Goal: Task Accomplishment & Management: Use online tool/utility

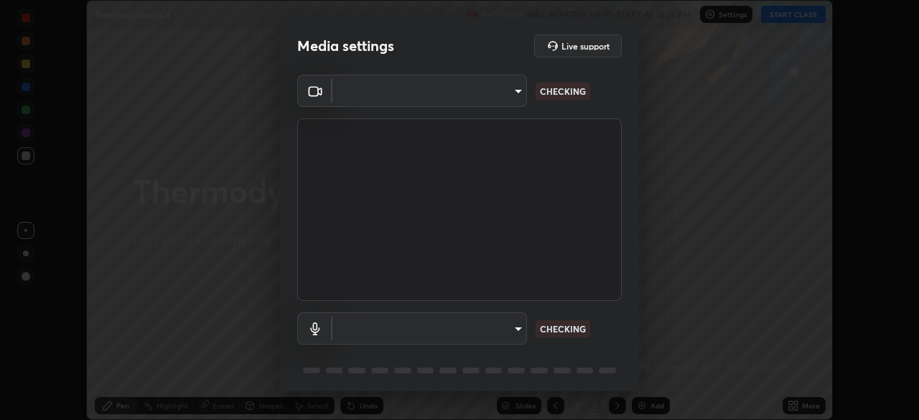
scroll to position [420, 919]
type input "ddeb460be698feac5301e169f53eca599c89e620ae617368e30cc776484c20c4"
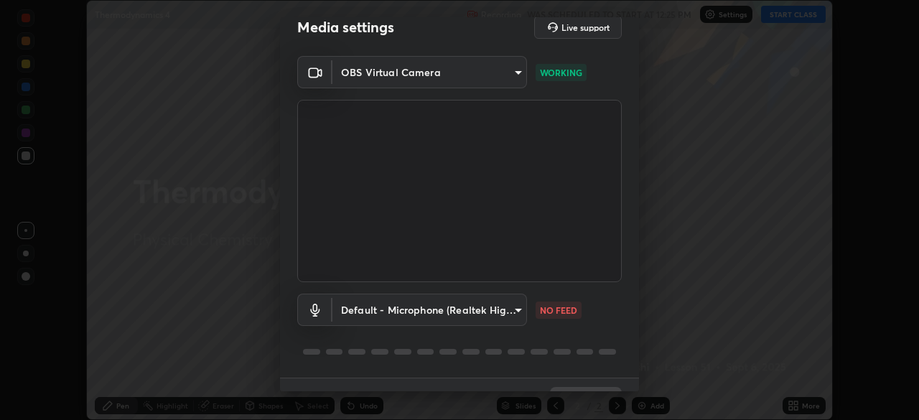
click at [519, 308] on body "Erase all Thermodynamics 4 Recording WAS SCHEDULED TO START AT 12:25 PM Setting…" at bounding box center [459, 210] width 919 height 420
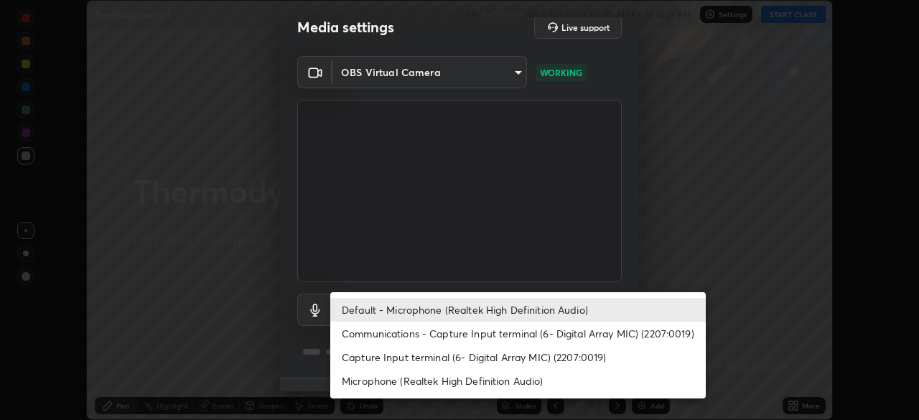
click at [505, 358] on li "Capture Input terminal (6- Digital Array MIC) (2207:0019)" at bounding box center [517, 357] width 375 height 24
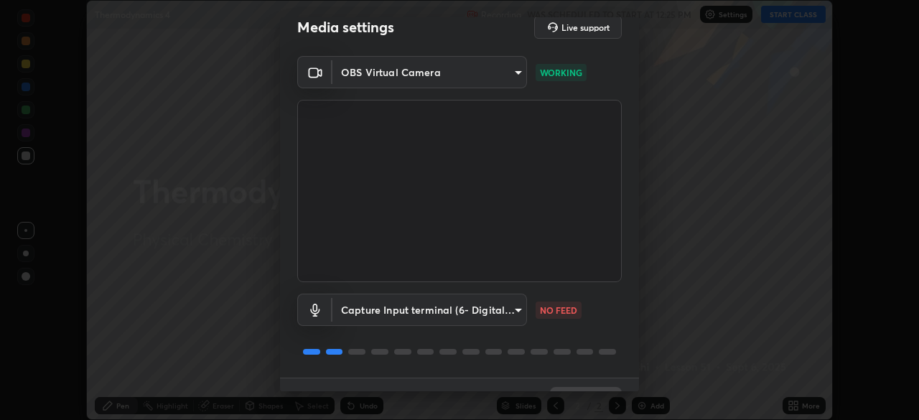
click at [520, 314] on body "Erase all Thermodynamics 4 Recording WAS SCHEDULED TO START AT 12:25 PM Setting…" at bounding box center [459, 210] width 919 height 420
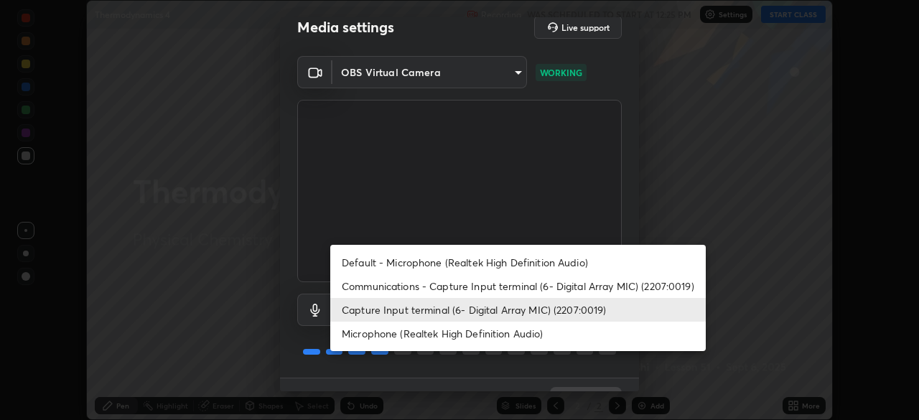
click at [465, 266] on li "Default - Microphone (Realtek High Definition Audio)" at bounding box center [517, 263] width 375 height 24
type input "default"
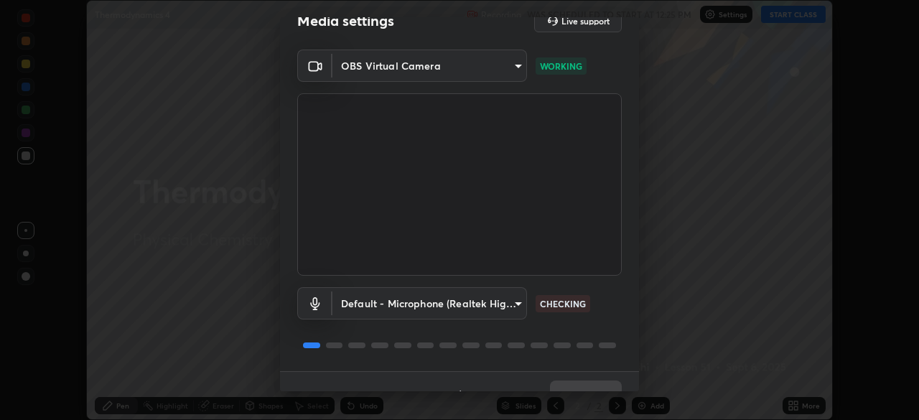
scroll to position [51, 0]
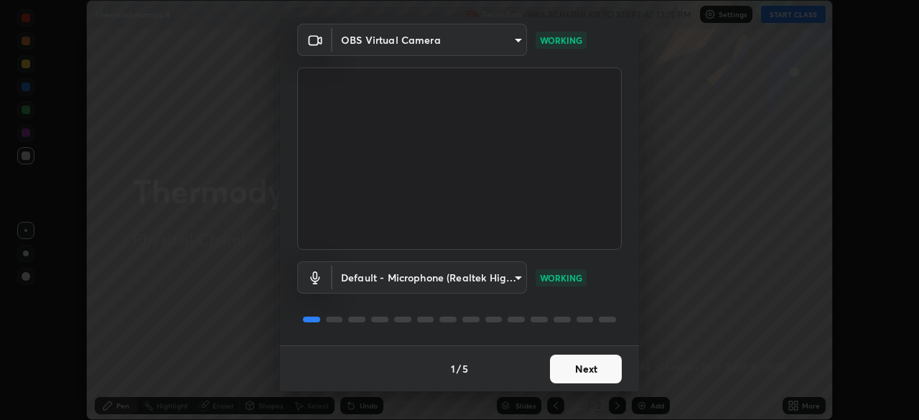
click at [599, 370] on button "Next" at bounding box center [586, 369] width 72 height 29
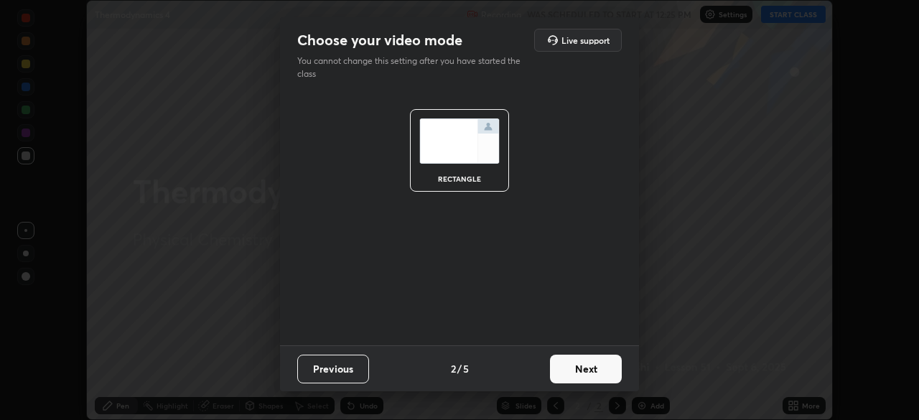
scroll to position [0, 0]
click at [599, 369] on button "Next" at bounding box center [586, 369] width 72 height 29
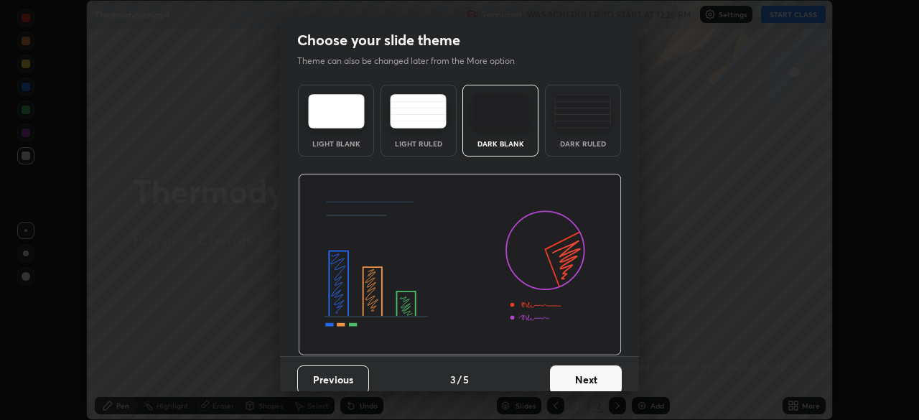
click at [597, 378] on button "Next" at bounding box center [586, 379] width 72 height 29
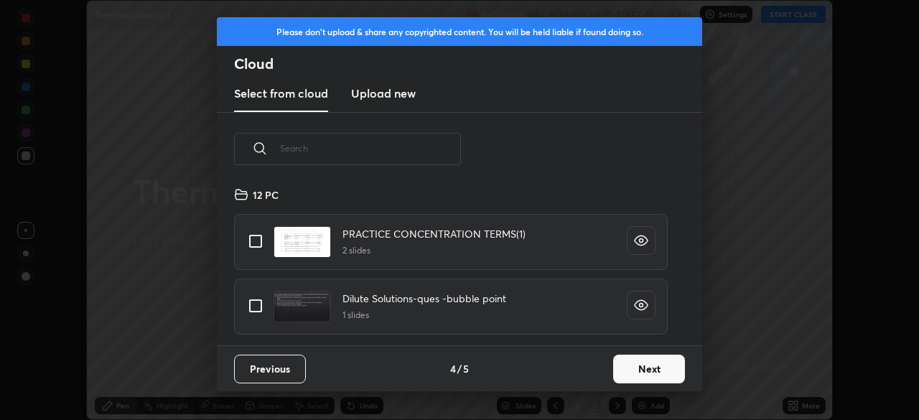
scroll to position [159, 461]
click at [647, 371] on button "Next" at bounding box center [649, 369] width 72 height 29
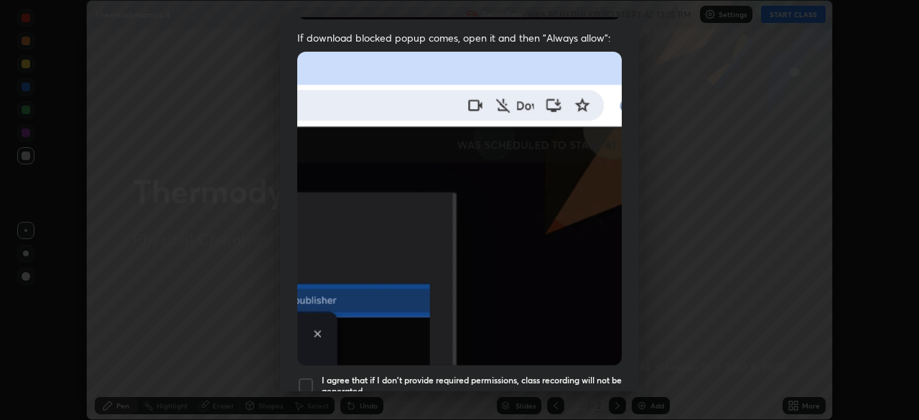
scroll to position [292, 0]
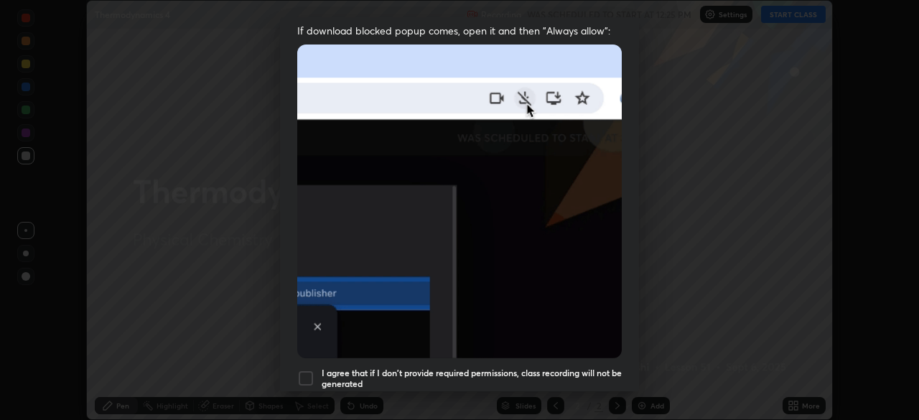
click at [314, 370] on div "I agree that if I don't provide required permissions, class recording will not …" at bounding box center [459, 378] width 324 height 17
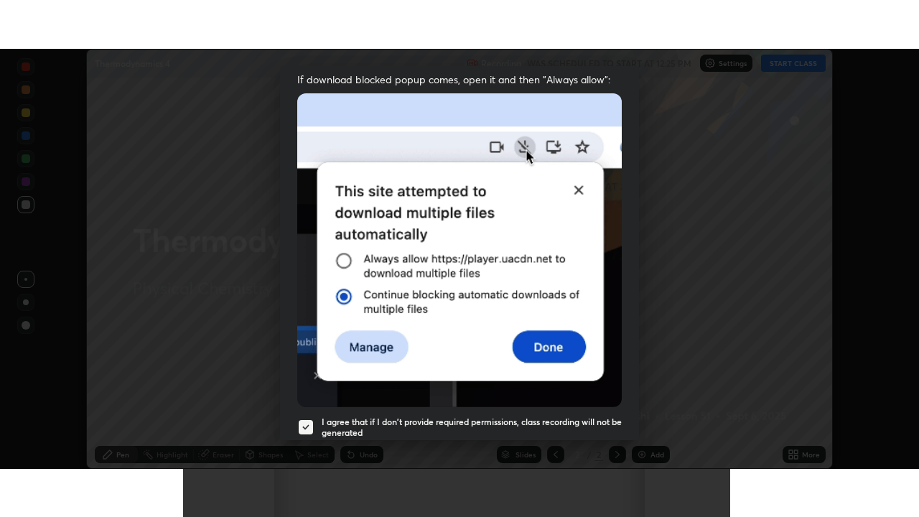
scroll to position [344, 0]
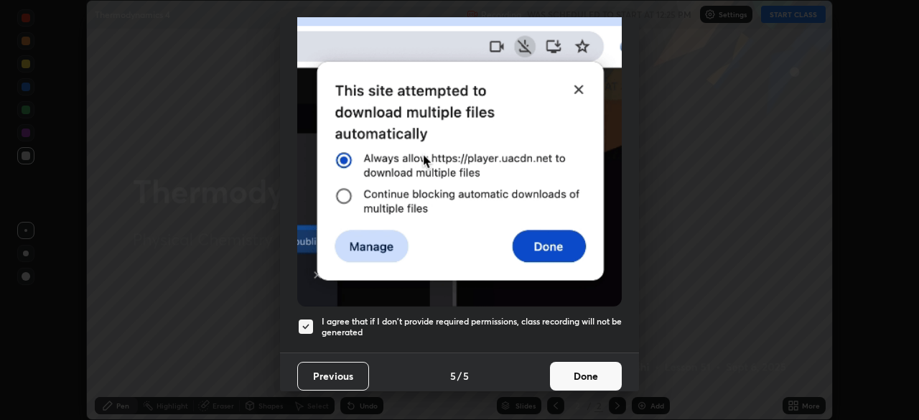
click at [591, 371] on button "Done" at bounding box center [586, 376] width 72 height 29
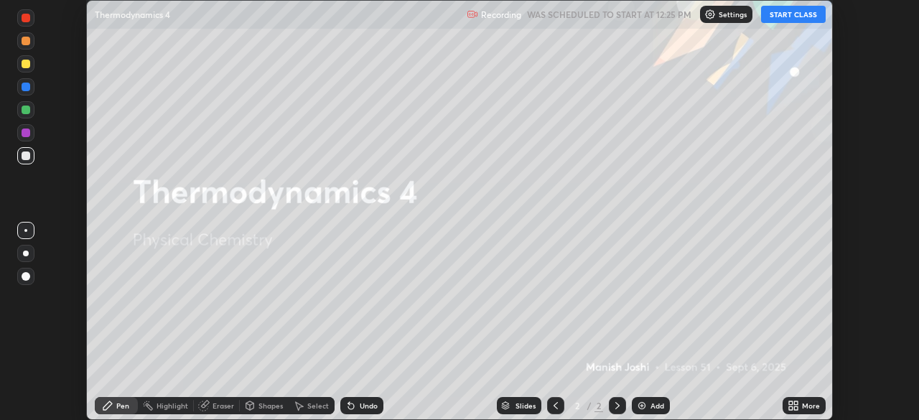
click at [787, 18] on button "START CLASS" at bounding box center [793, 14] width 65 height 17
click at [794, 406] on icon at bounding box center [792, 405] width 11 height 11
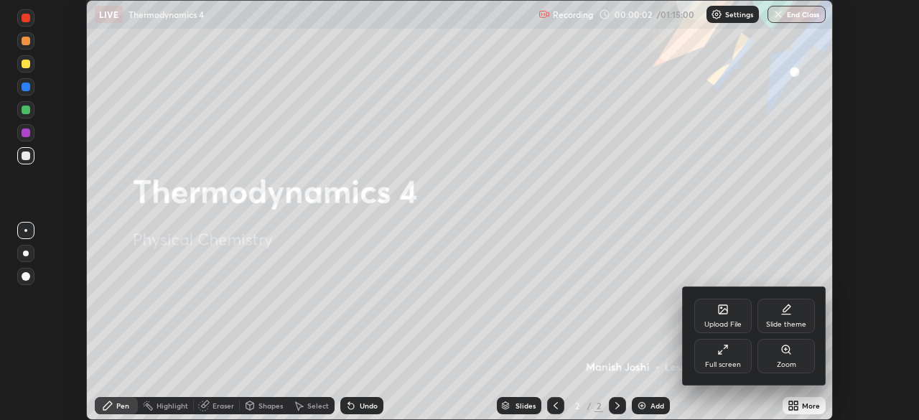
click at [732, 362] on div "Full screen" at bounding box center [723, 364] width 36 height 7
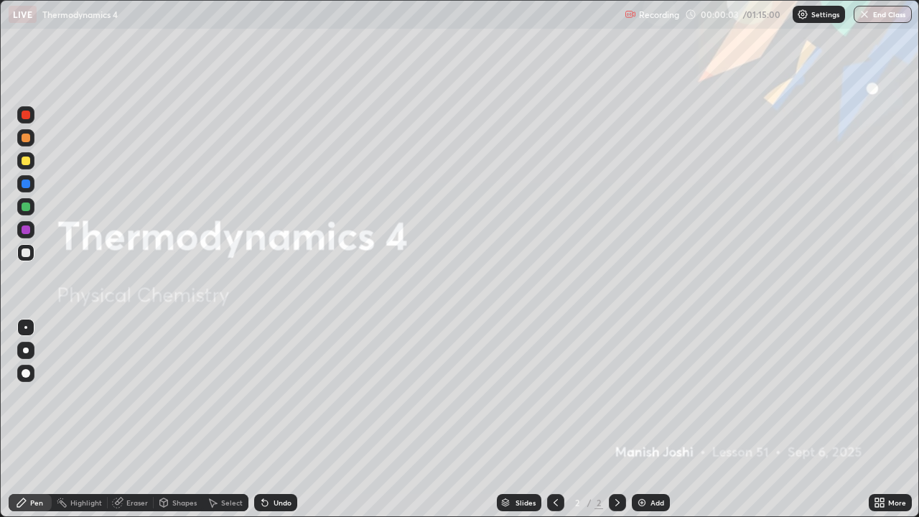
scroll to position [517, 919]
click at [881, 419] on icon at bounding box center [882, 500] width 4 height 4
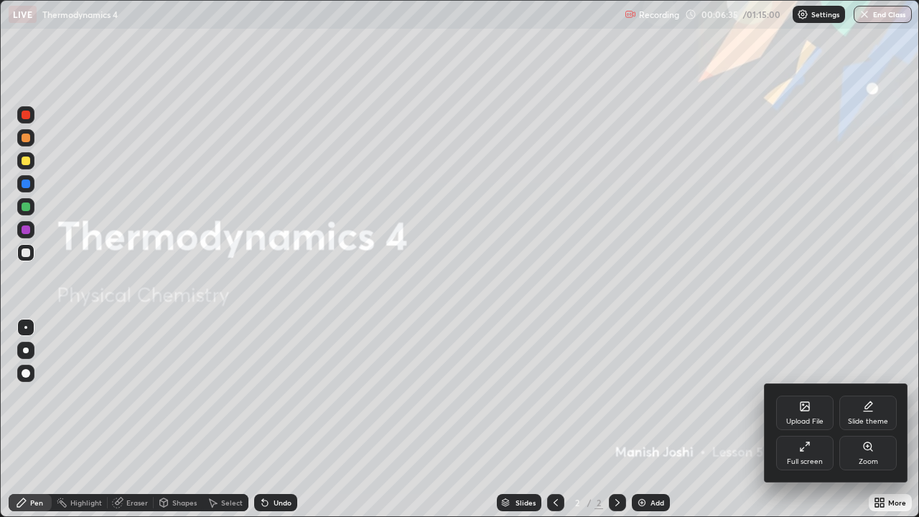
click at [825, 414] on div "Upload File" at bounding box center [804, 413] width 57 height 34
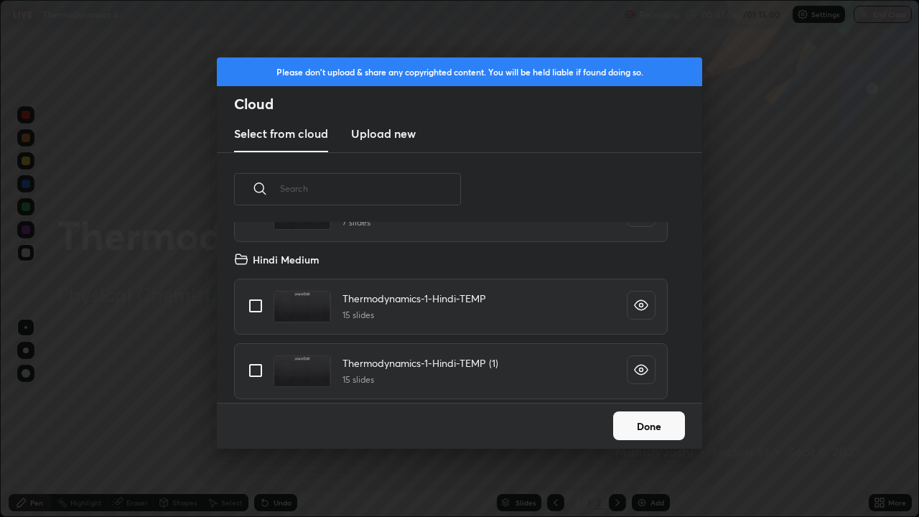
scroll to position [1738, 0]
click at [259, 367] on input "grid" at bounding box center [255, 370] width 30 height 30
checkbox input "true"
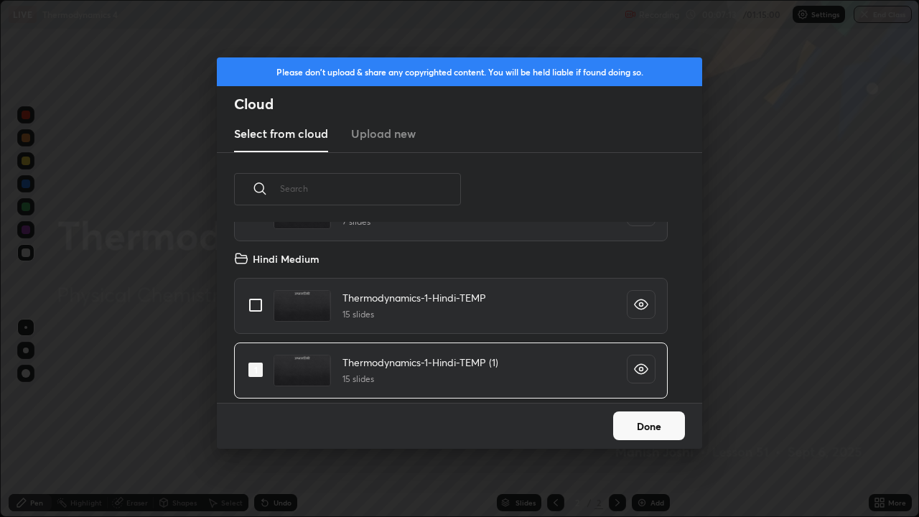
click at [638, 419] on button "Done" at bounding box center [649, 425] width 72 height 29
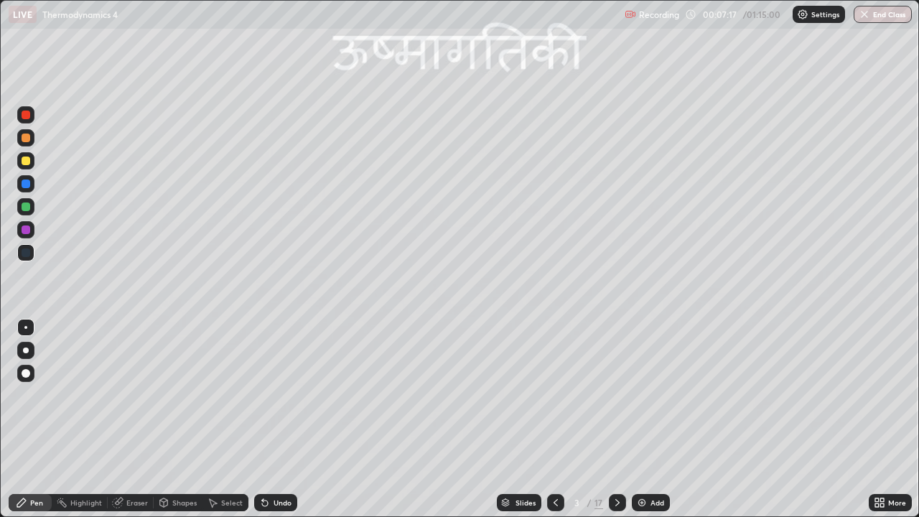
click at [513, 419] on div "Slides" at bounding box center [519, 502] width 45 height 17
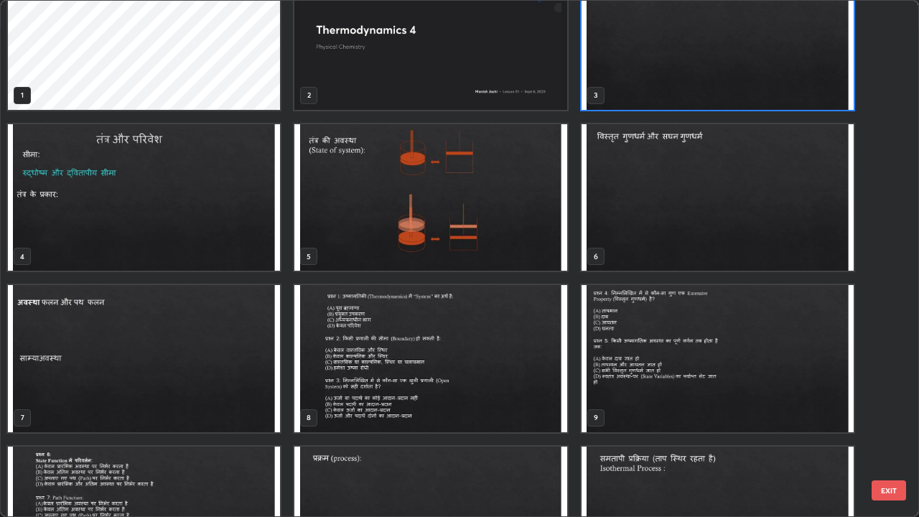
scroll to position [46, 0]
click at [528, 214] on img "grid" at bounding box center [430, 196] width 272 height 147
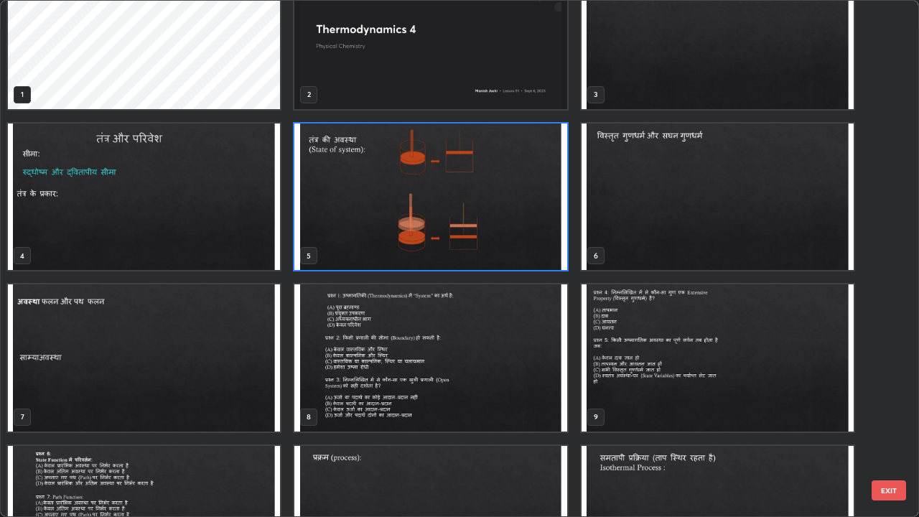
click at [526, 215] on img "grid" at bounding box center [430, 196] width 272 height 147
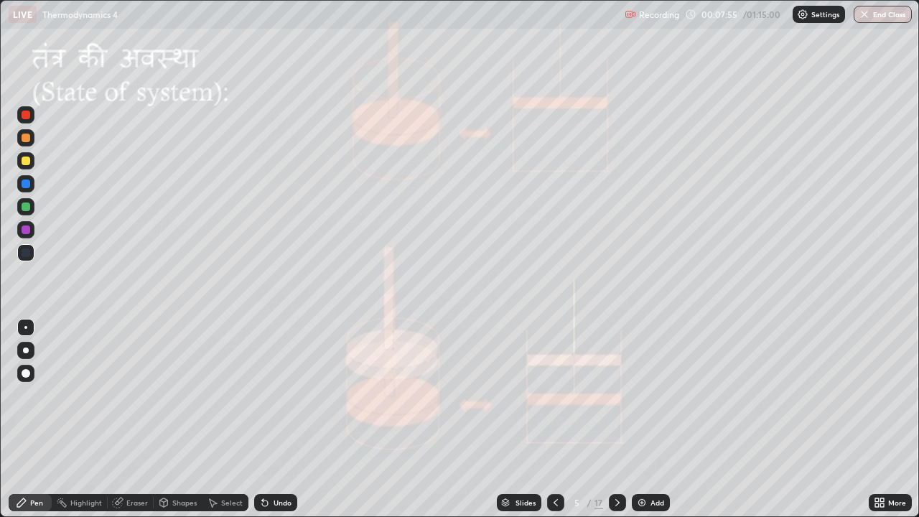
click at [284, 419] on div "Undo" at bounding box center [282, 502] width 18 height 7
click at [27, 161] on div at bounding box center [26, 160] width 9 height 9
click at [26, 207] on div at bounding box center [26, 206] width 9 height 9
click at [616, 419] on icon at bounding box center [617, 502] width 11 height 11
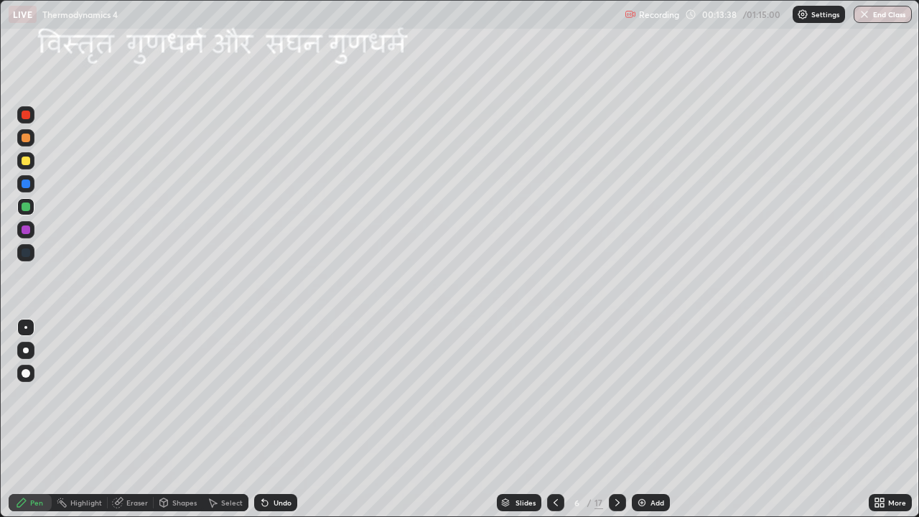
click at [186, 419] on div "Shapes" at bounding box center [184, 502] width 24 height 7
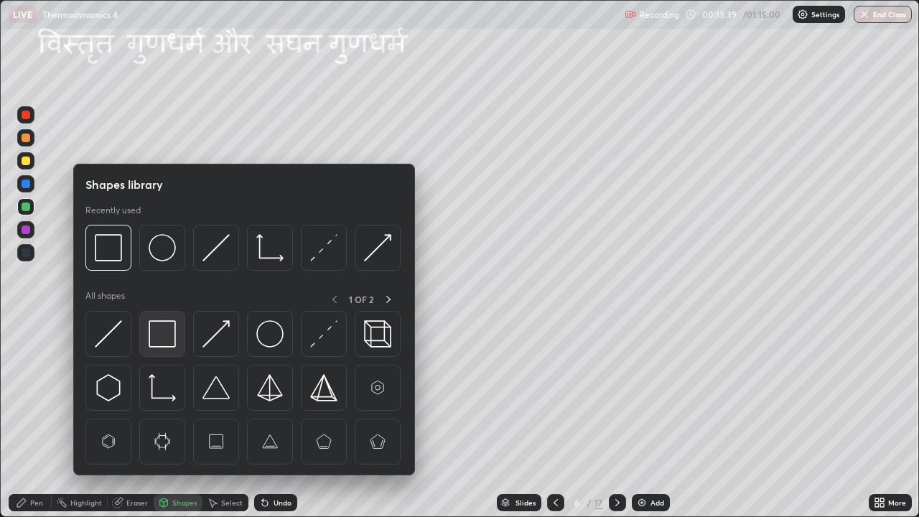
click at [170, 340] on img at bounding box center [162, 333] width 27 height 27
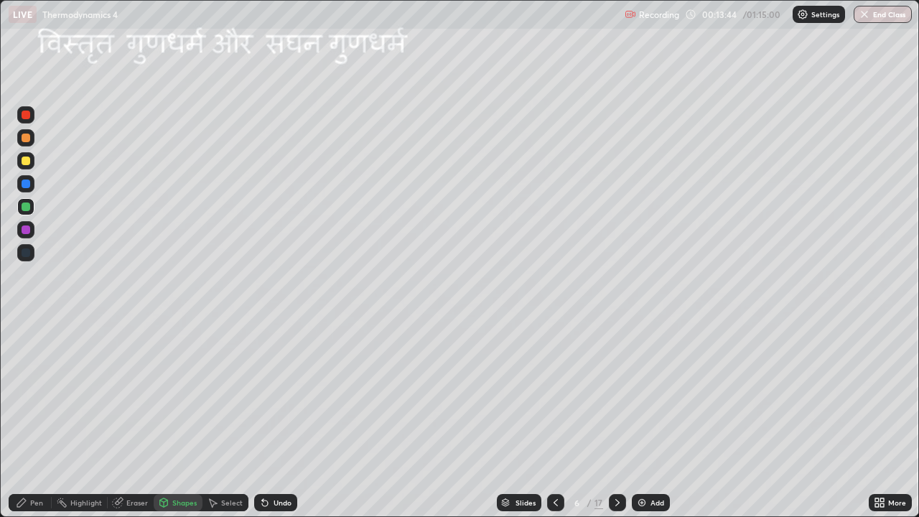
click at [46, 419] on div "Pen" at bounding box center [30, 502] width 43 height 17
click at [223, 419] on div "Select" at bounding box center [232, 502] width 22 height 7
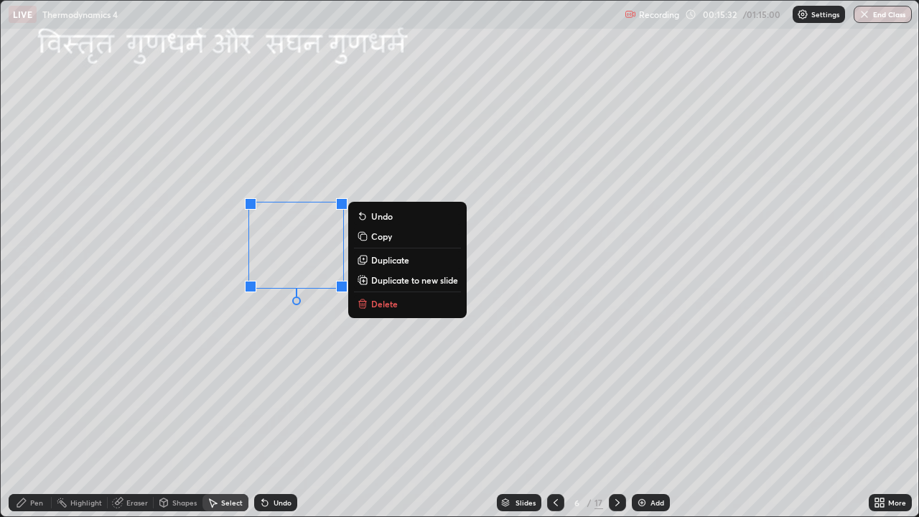
click at [383, 305] on p "Delete" at bounding box center [384, 303] width 27 height 11
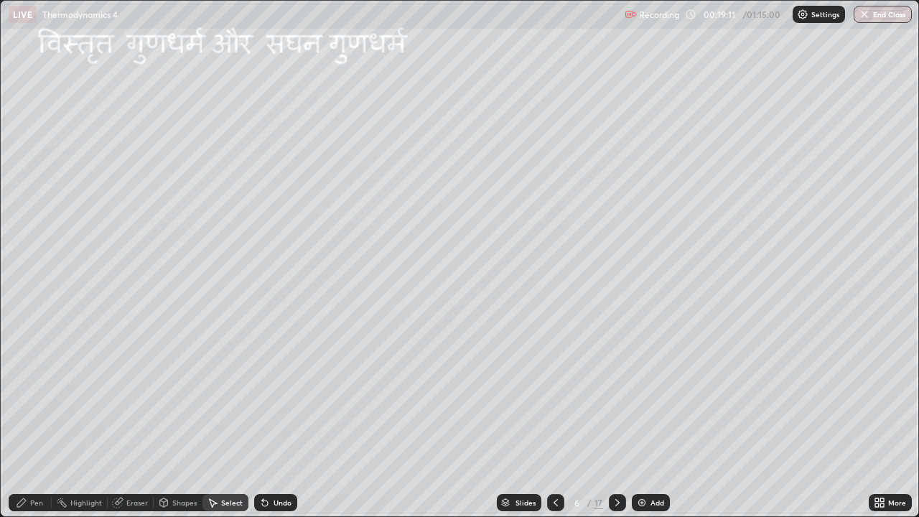
click at [140, 419] on div "Eraser" at bounding box center [137, 502] width 22 height 7
click at [46, 419] on div "Pen" at bounding box center [30, 502] width 43 height 17
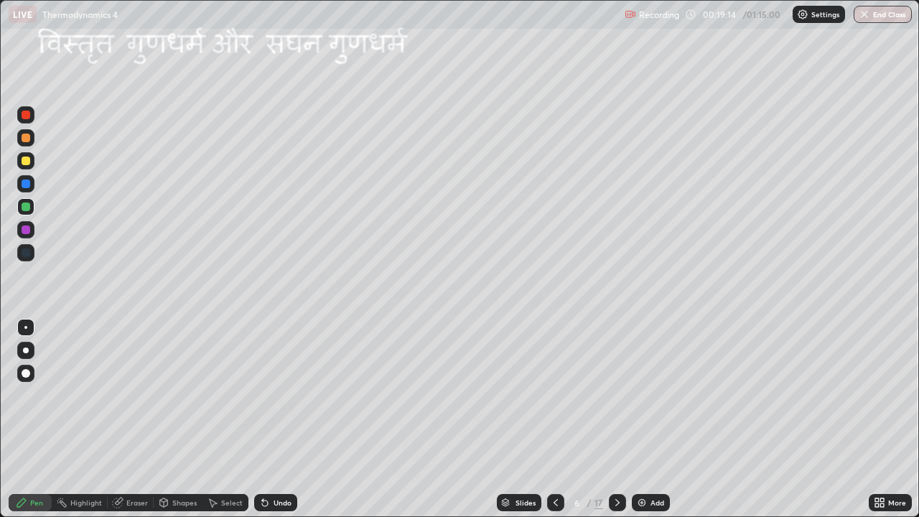
click at [29, 167] on div at bounding box center [25, 160] width 17 height 17
click at [617, 419] on icon at bounding box center [617, 502] width 4 height 7
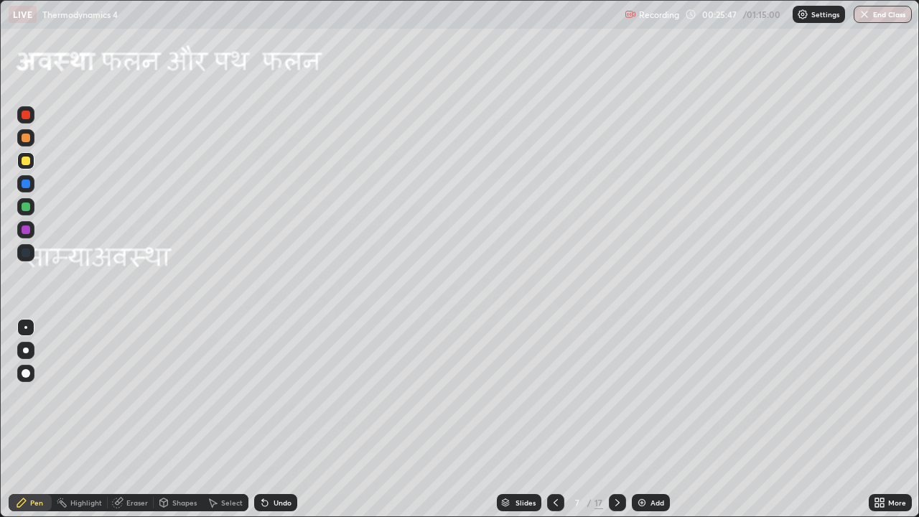
click at [560, 419] on div at bounding box center [555, 502] width 17 height 17
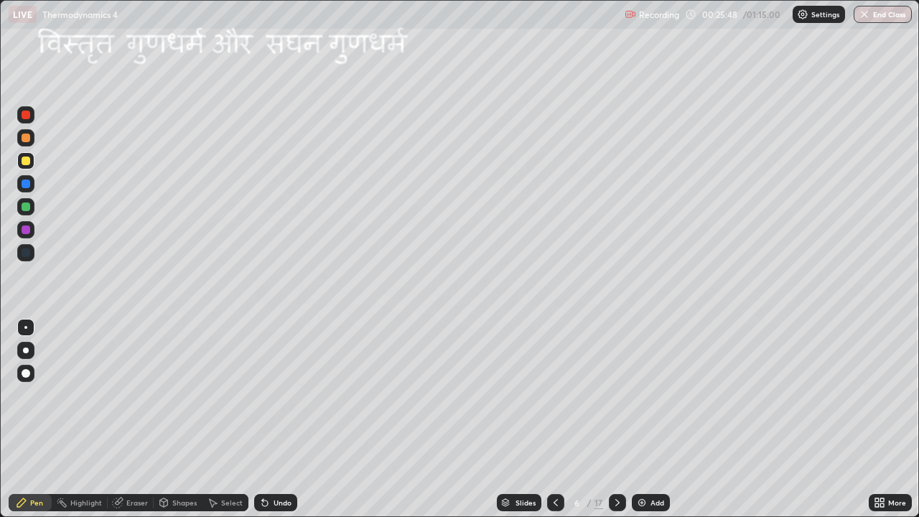
click at [554, 419] on icon at bounding box center [555, 502] width 11 height 11
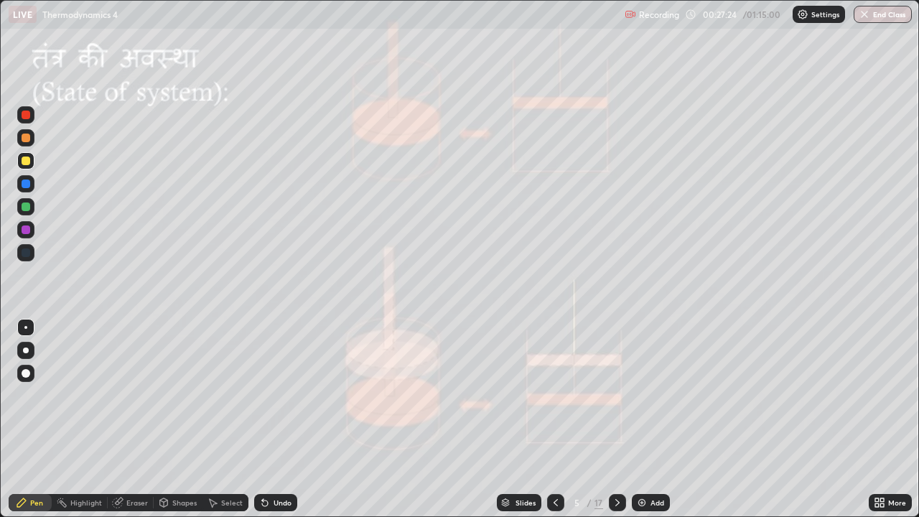
click at [617, 419] on icon at bounding box center [617, 502] width 4 height 7
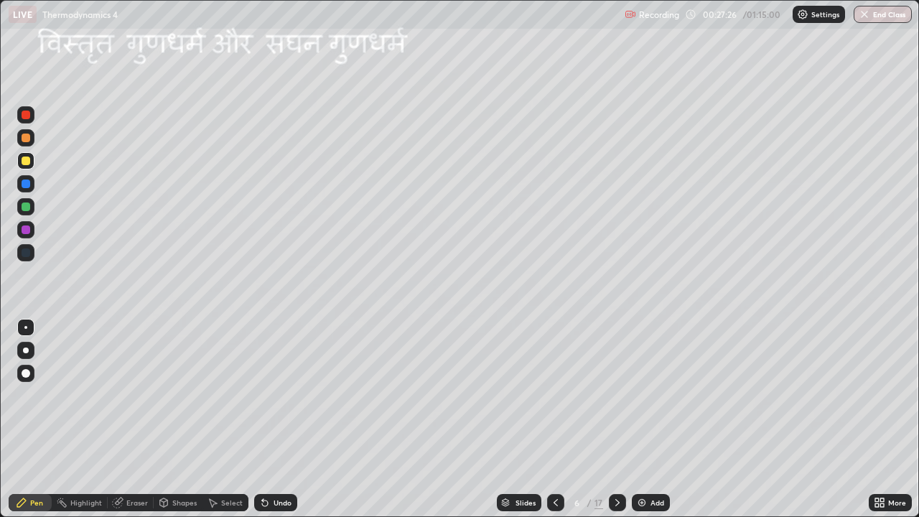
click at [618, 419] on icon at bounding box center [617, 502] width 11 height 11
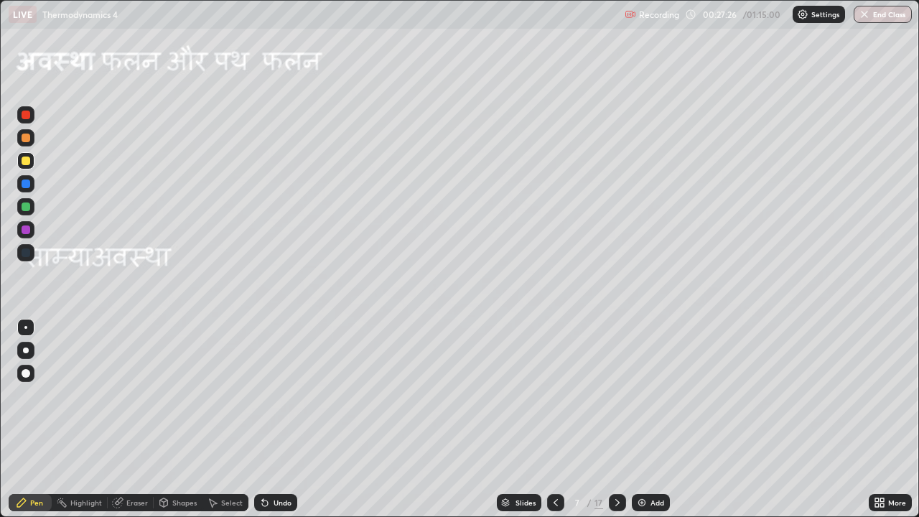
click at [622, 419] on div at bounding box center [617, 502] width 17 height 17
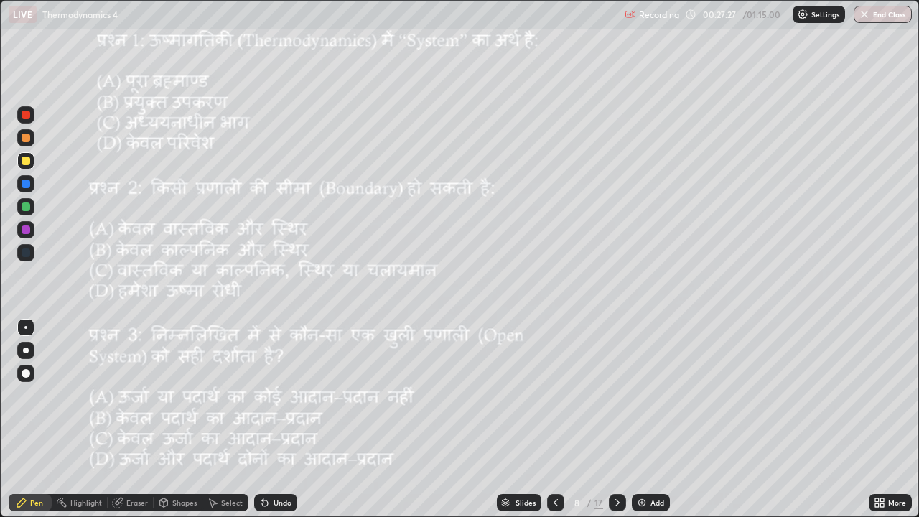
click at [559, 419] on icon at bounding box center [555, 502] width 11 height 11
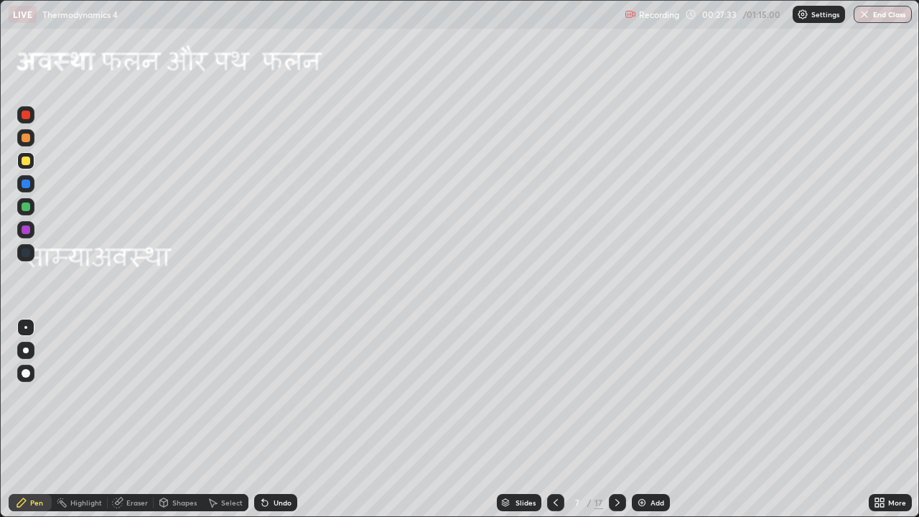
click at [185, 419] on div "Shapes" at bounding box center [184, 502] width 24 height 7
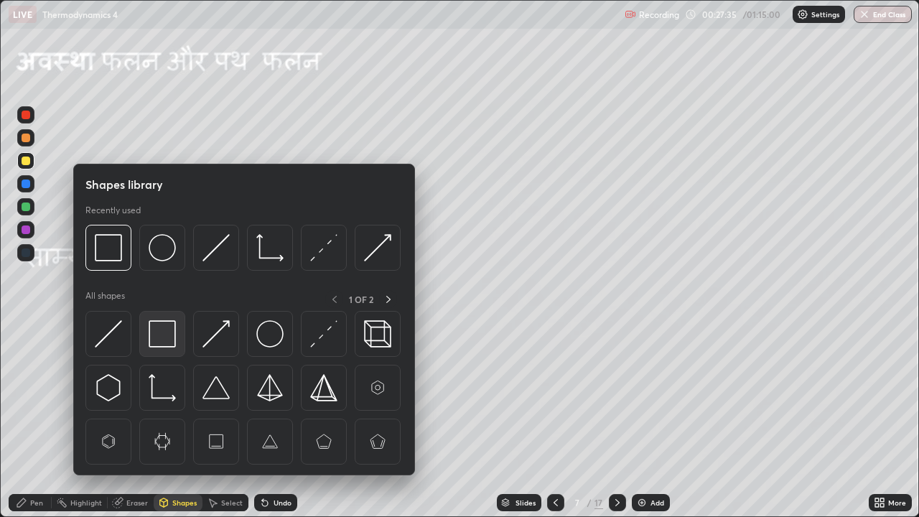
click at [171, 338] on img at bounding box center [162, 333] width 27 height 27
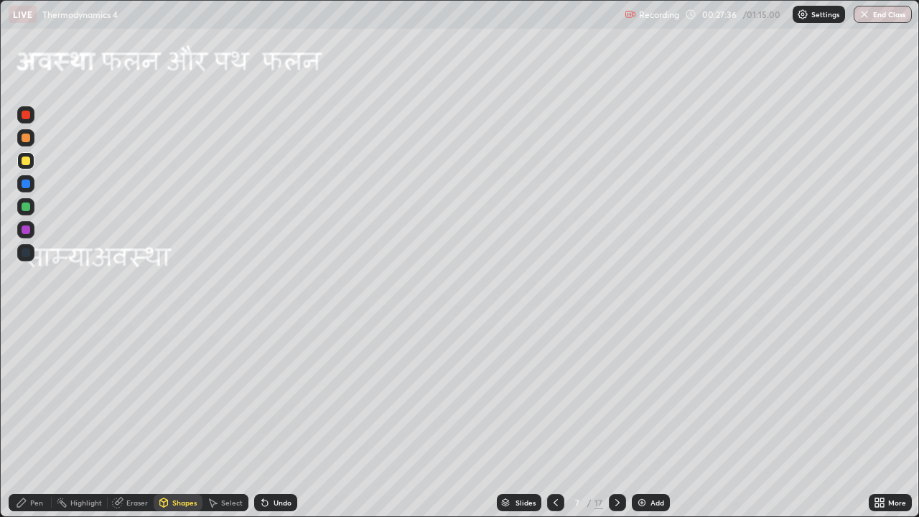
click at [27, 161] on div at bounding box center [26, 160] width 9 height 9
click at [45, 419] on div "Pen" at bounding box center [30, 502] width 43 height 17
click at [29, 164] on div at bounding box center [25, 160] width 17 height 17
click at [190, 419] on div "Shapes" at bounding box center [184, 502] width 24 height 7
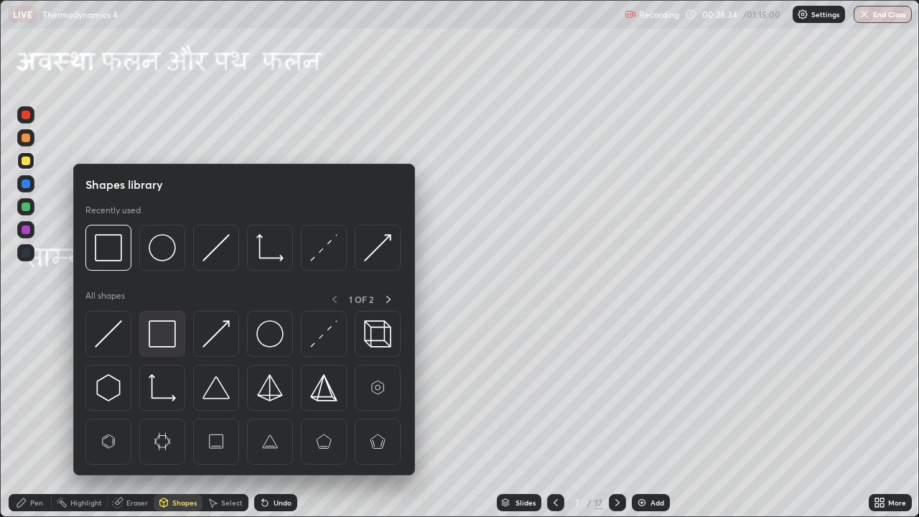
click at [172, 340] on img at bounding box center [162, 333] width 27 height 27
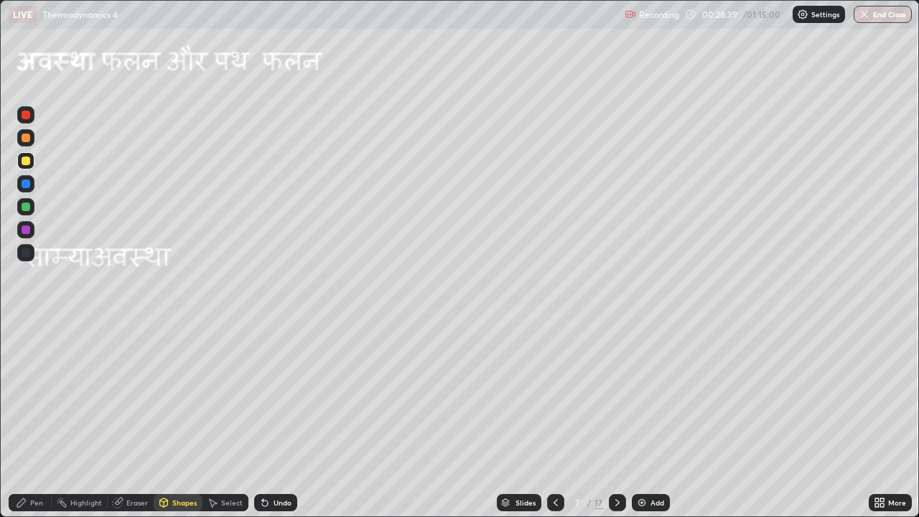
click at [36, 419] on div "Pen" at bounding box center [36, 502] width 13 height 7
click at [617, 419] on div at bounding box center [617, 502] width 17 height 17
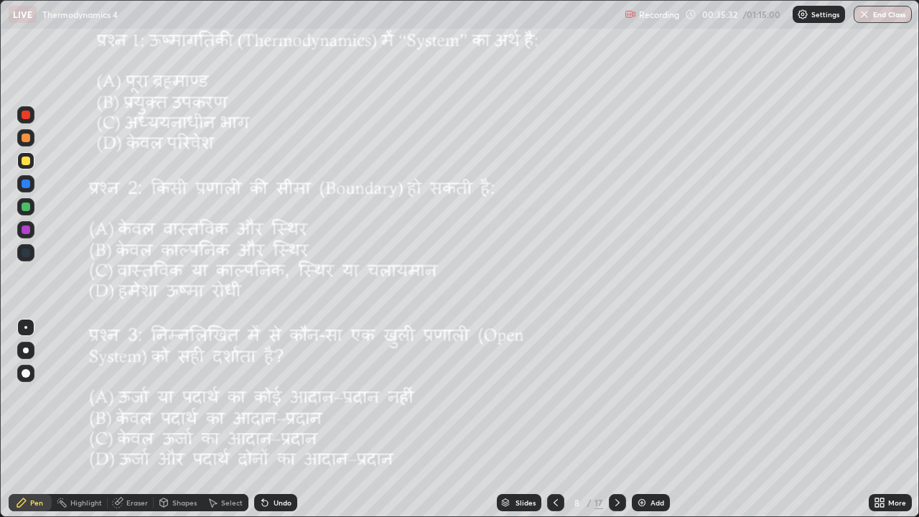
click at [616, 419] on icon at bounding box center [617, 502] width 11 height 11
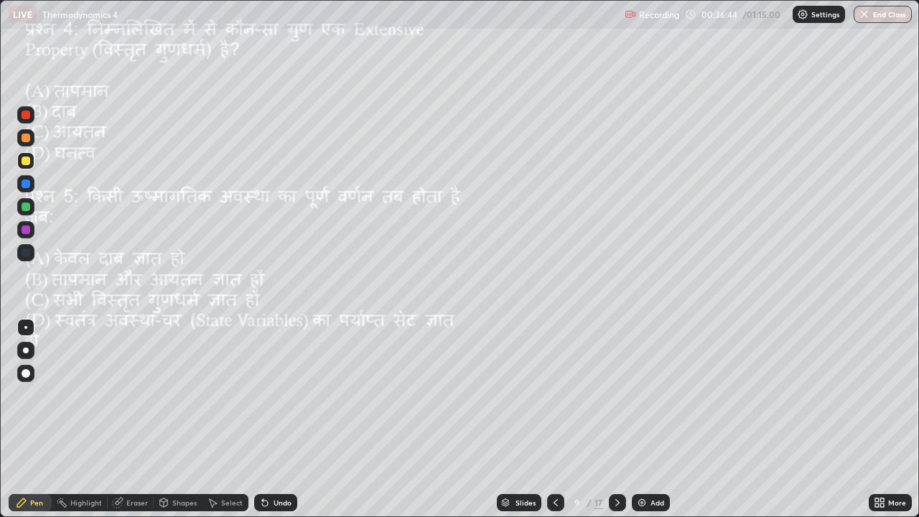
click at [617, 419] on icon at bounding box center [617, 502] width 11 height 11
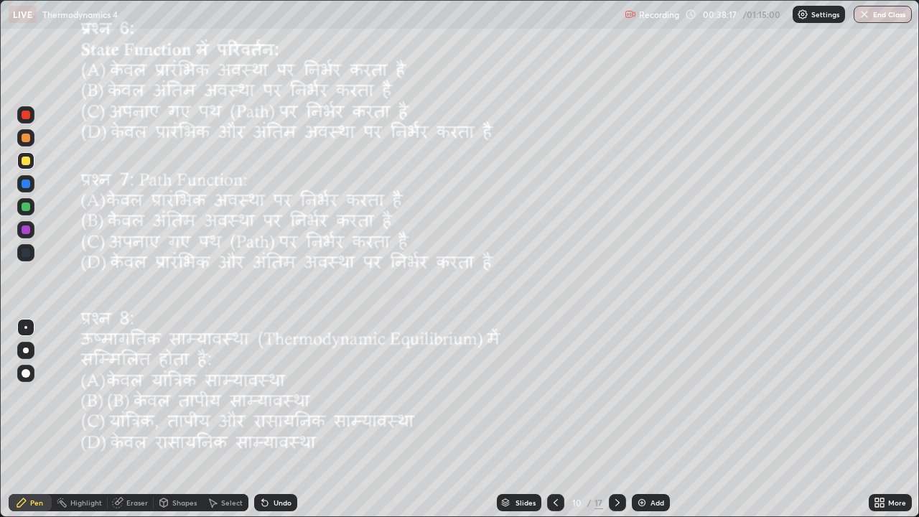
click at [616, 419] on icon at bounding box center [617, 502] width 11 height 11
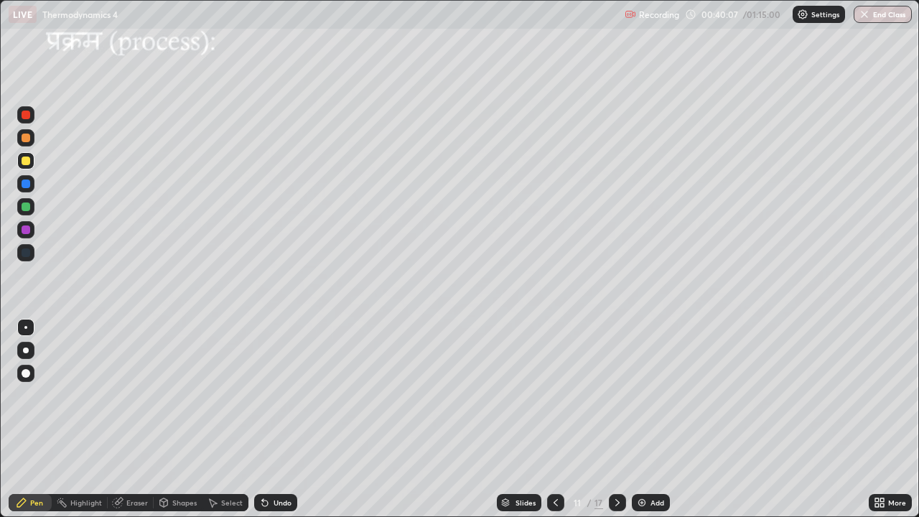
click at [617, 419] on icon at bounding box center [617, 502] width 4 height 7
click at [182, 419] on div "Shapes" at bounding box center [184, 502] width 24 height 7
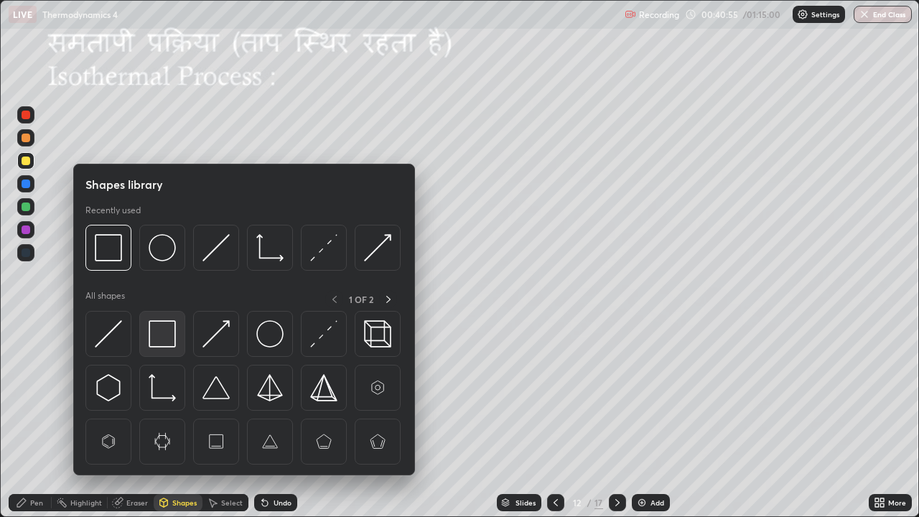
click at [162, 344] on img at bounding box center [162, 333] width 27 height 27
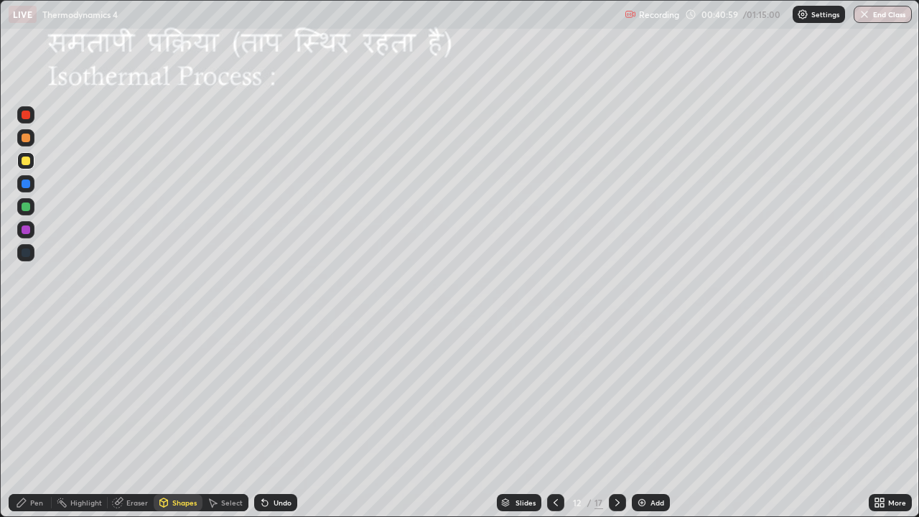
click at [167, 419] on icon at bounding box center [164, 502] width 8 height 9
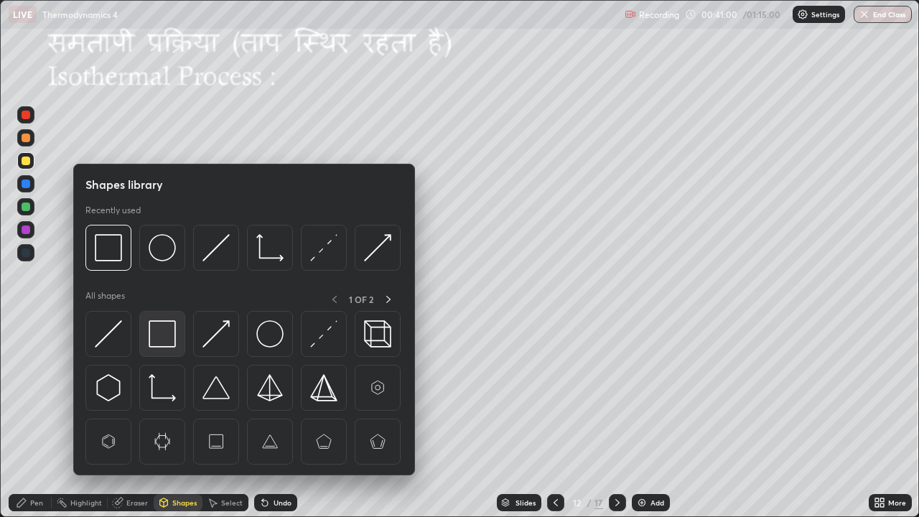
click at [164, 343] on img at bounding box center [162, 333] width 27 height 27
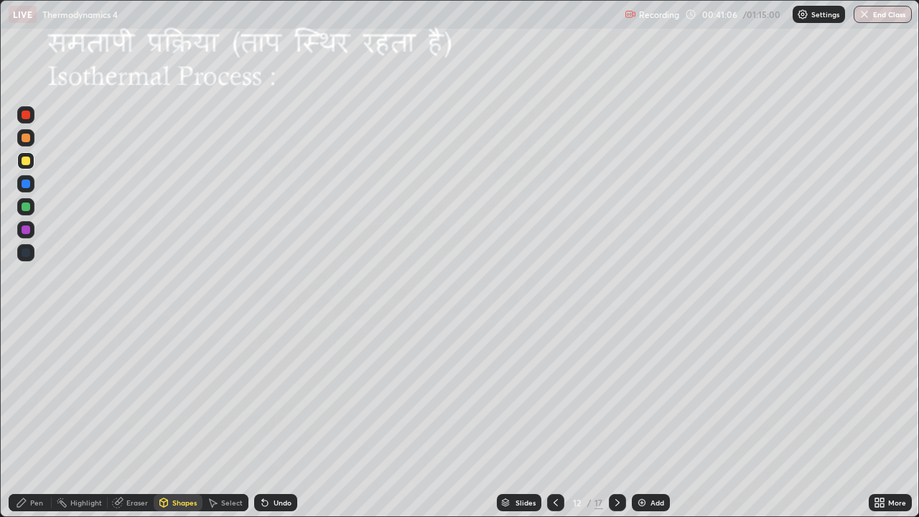
click at [136, 419] on div "Eraser" at bounding box center [137, 502] width 22 height 7
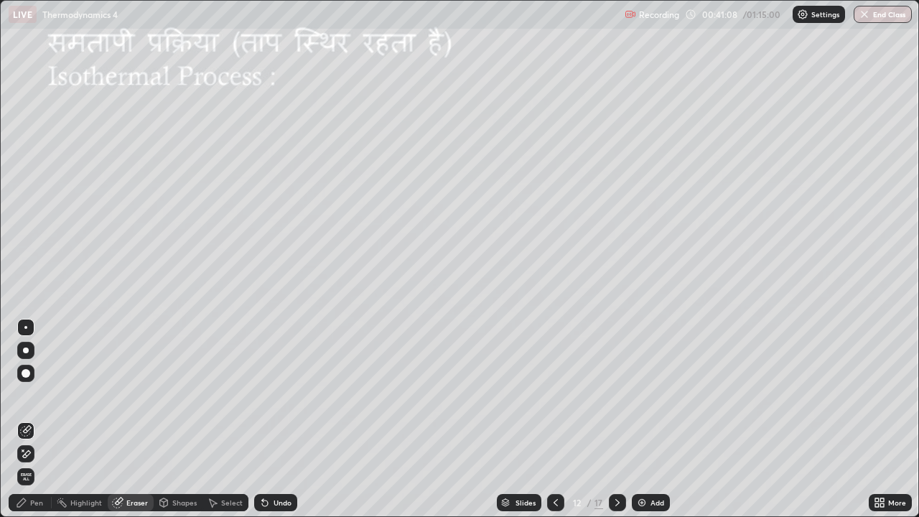
click at [170, 419] on div "Shapes" at bounding box center [178, 502] width 49 height 17
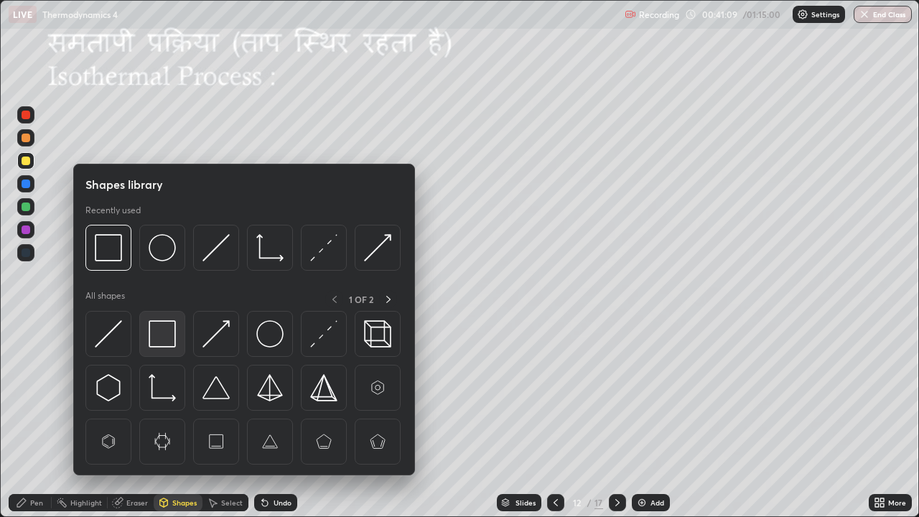
click at [166, 341] on img at bounding box center [162, 333] width 27 height 27
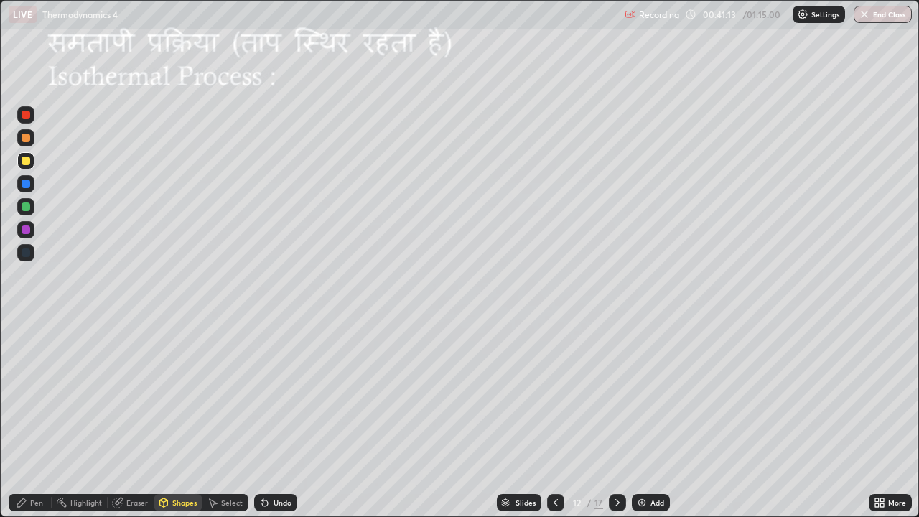
click at [217, 419] on icon at bounding box center [212, 502] width 11 height 11
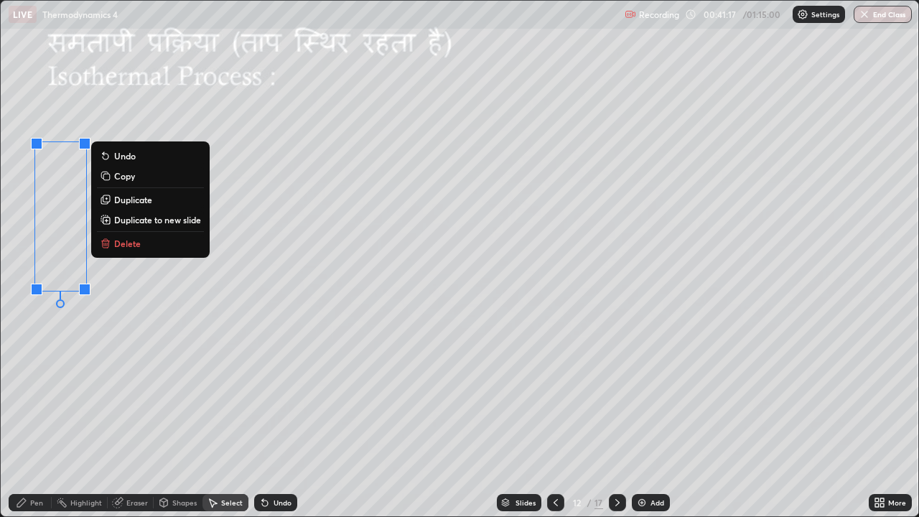
click at [152, 347] on div "0 ° Undo Copy Duplicate Duplicate to new slide Delete" at bounding box center [459, 258] width 917 height 515
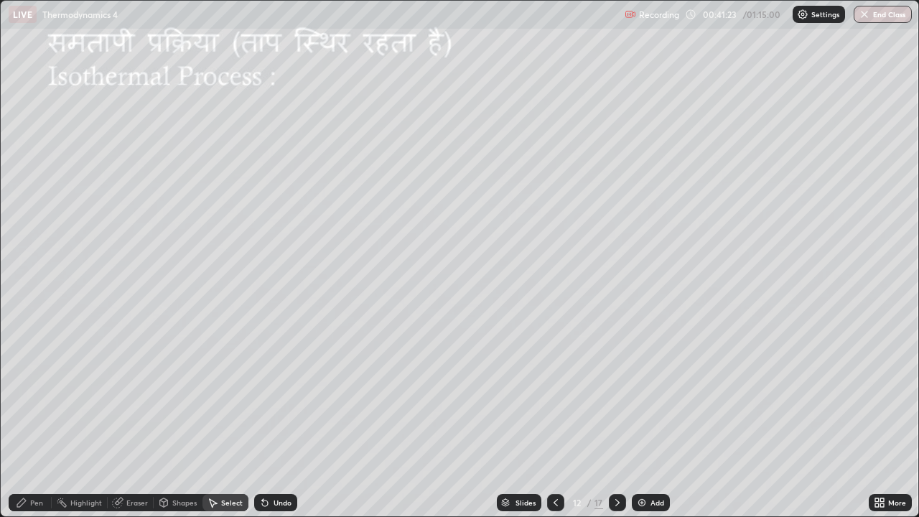
click at [40, 419] on div "Pen" at bounding box center [30, 502] width 43 height 17
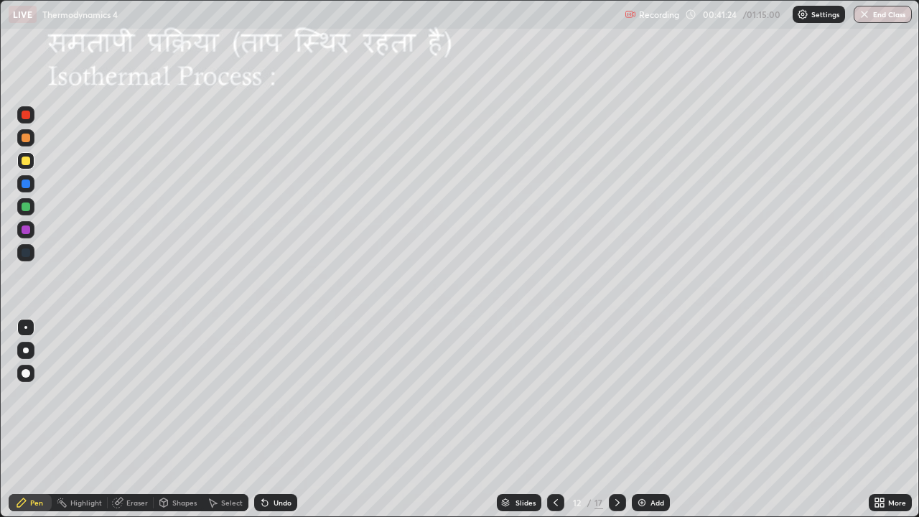
click at [27, 162] on div at bounding box center [26, 160] width 9 height 9
click at [259, 419] on icon at bounding box center [264, 502] width 11 height 11
click at [258, 419] on div "Undo" at bounding box center [275, 502] width 43 height 17
click at [262, 419] on icon at bounding box center [265, 503] width 6 height 6
click at [31, 190] on div at bounding box center [25, 183] width 17 height 17
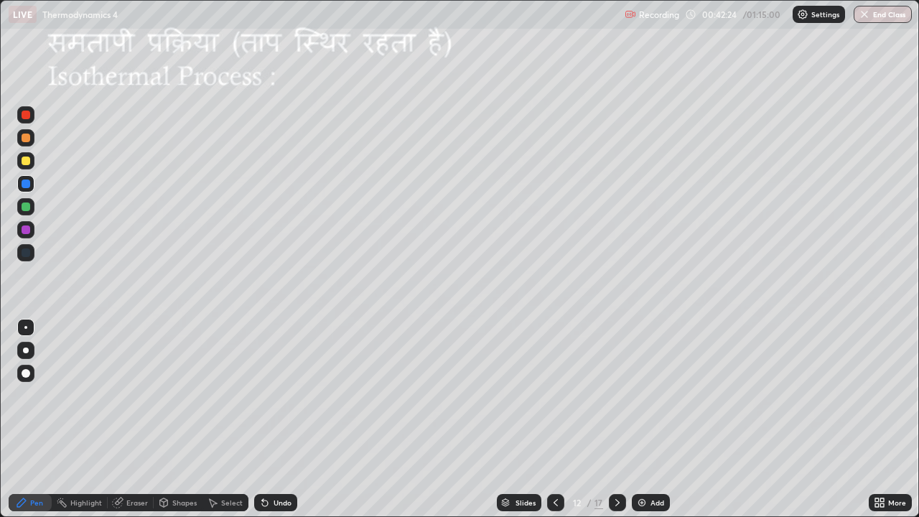
click at [22, 162] on div at bounding box center [26, 160] width 9 height 9
click at [37, 200] on div at bounding box center [25, 206] width 23 height 23
click at [24, 159] on div at bounding box center [26, 160] width 9 height 9
click at [177, 419] on div "Shapes" at bounding box center [184, 502] width 24 height 7
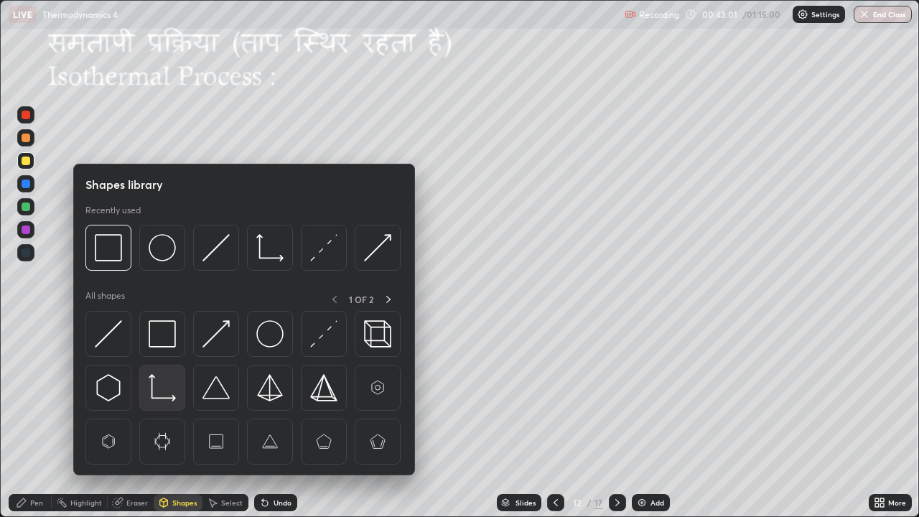
click at [166, 386] on img at bounding box center [162, 387] width 27 height 27
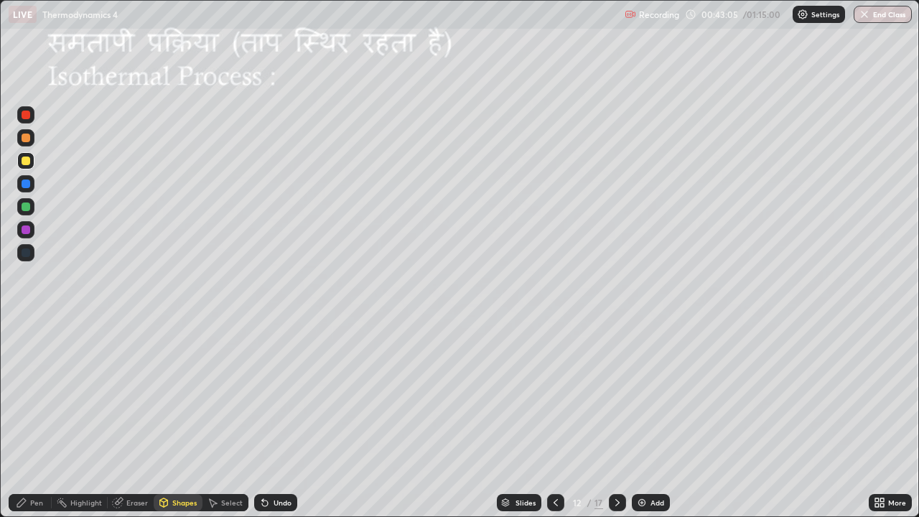
click at [43, 419] on div "Pen" at bounding box center [30, 502] width 43 height 17
click at [29, 207] on div at bounding box center [26, 206] width 9 height 9
click at [185, 419] on div "Shapes" at bounding box center [184, 502] width 24 height 7
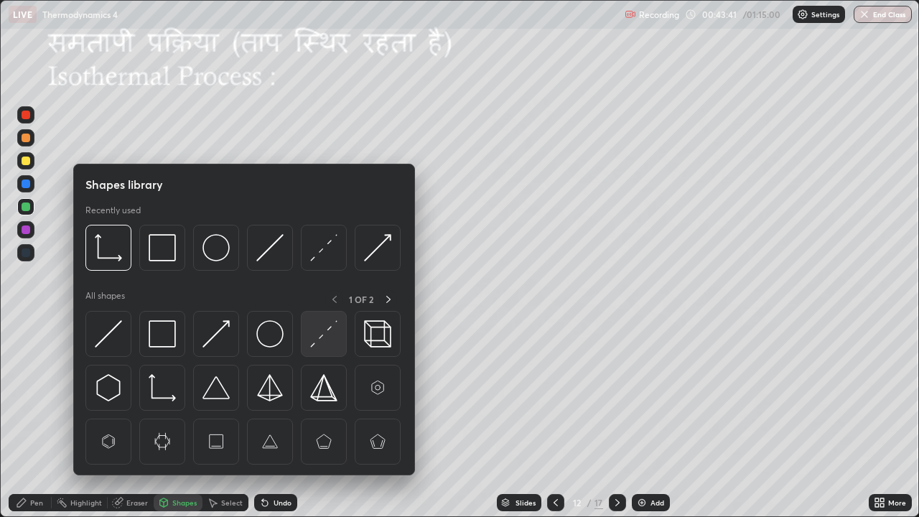
click at [316, 341] on img at bounding box center [323, 333] width 27 height 27
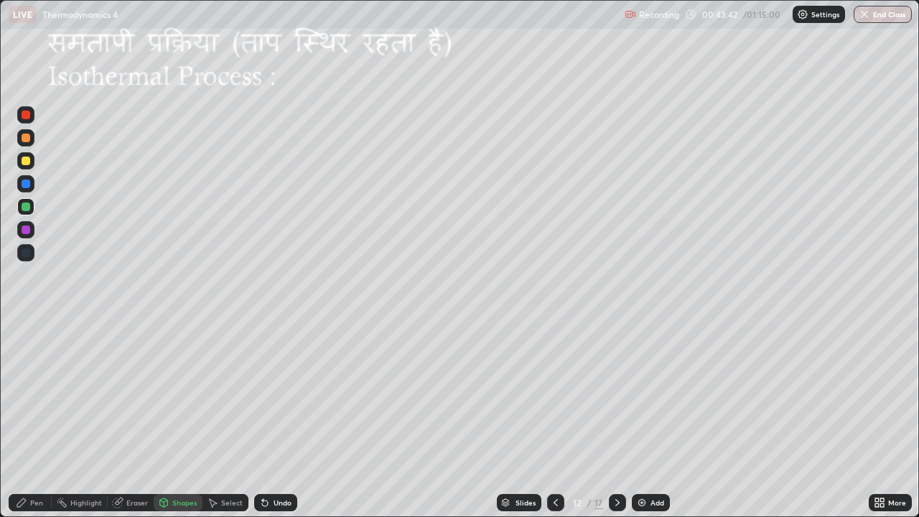
click at [29, 141] on div at bounding box center [25, 137] width 17 height 17
click at [41, 419] on div "Pen" at bounding box center [36, 502] width 13 height 7
click at [27, 205] on div at bounding box center [26, 206] width 9 height 9
click at [617, 419] on icon at bounding box center [617, 502] width 11 height 11
click at [225, 419] on div "Select" at bounding box center [232, 502] width 22 height 7
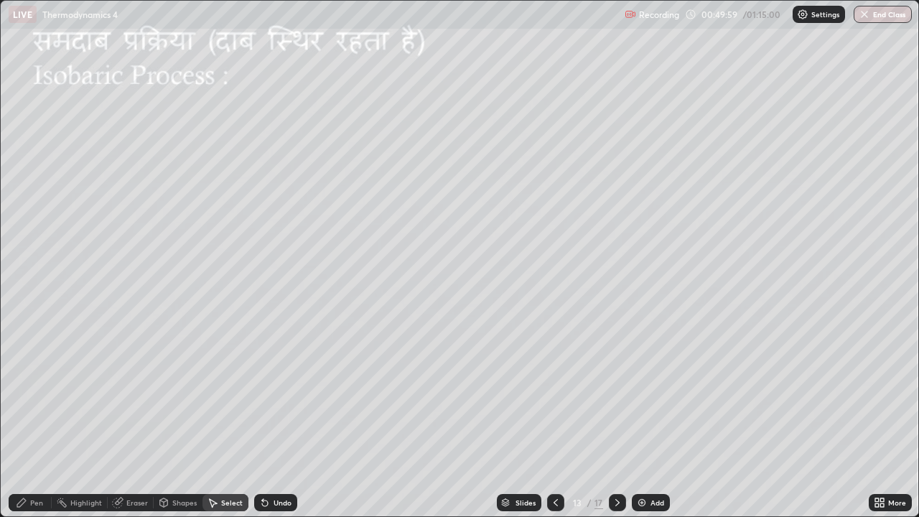
click at [215, 419] on icon at bounding box center [212, 502] width 11 height 11
click at [554, 419] on icon at bounding box center [555, 502] width 4 height 7
click at [222, 419] on div "Select" at bounding box center [232, 502] width 22 height 7
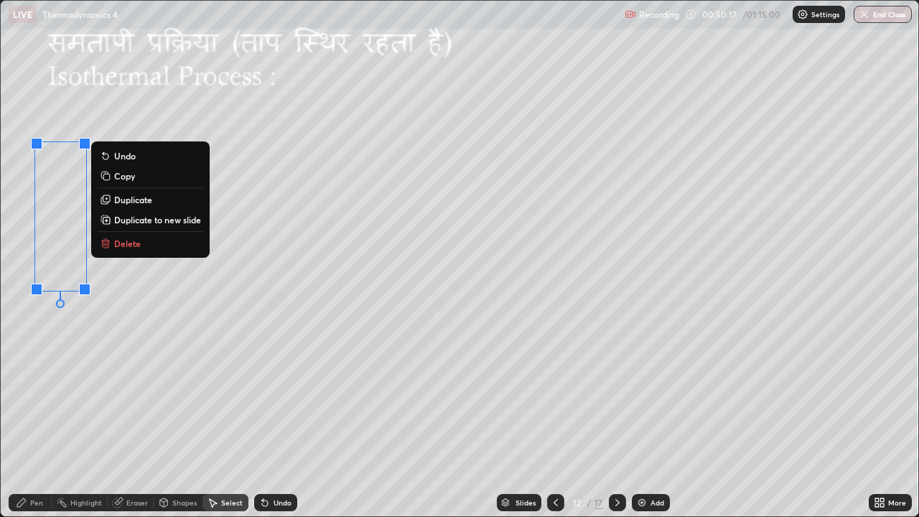
click at [139, 179] on button "Copy" at bounding box center [150, 175] width 107 height 17
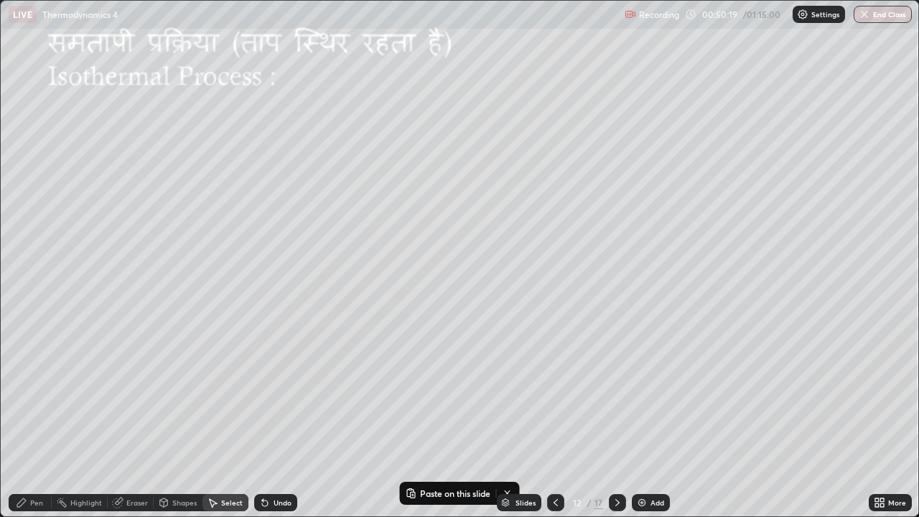
click at [617, 419] on icon at bounding box center [617, 502] width 4 height 7
click at [153, 216] on div "0 ° Undo Copy Paste here Duplicate Duplicate to new slide Delete" at bounding box center [459, 258] width 917 height 515
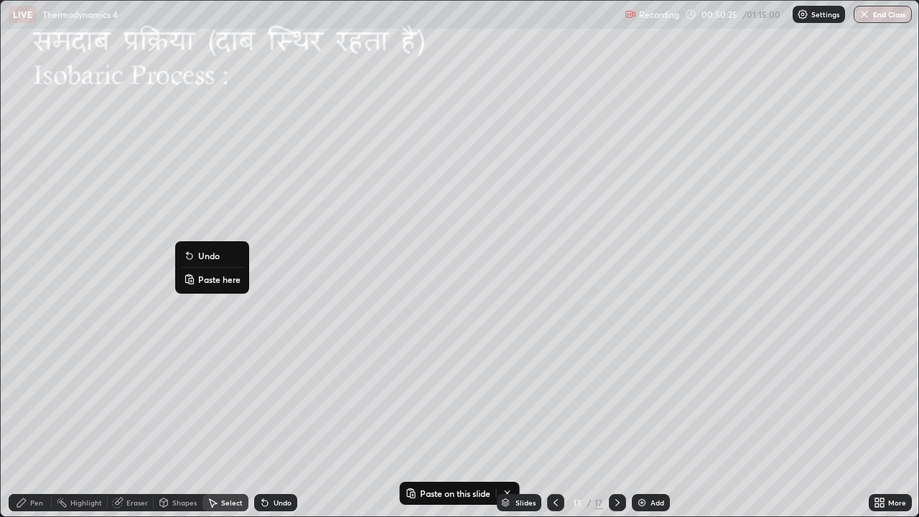
click at [204, 279] on p "Paste here" at bounding box center [219, 278] width 42 height 11
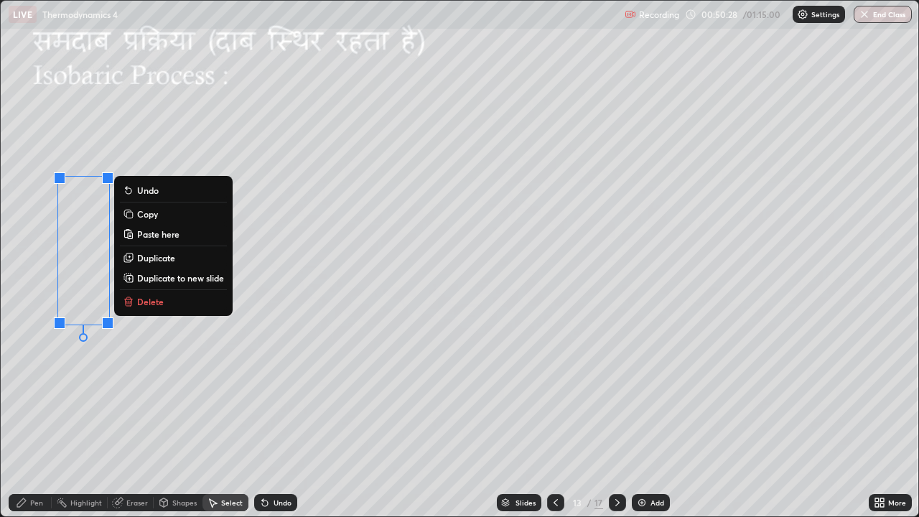
click at [170, 368] on div "0 ° Undo Copy Paste here Duplicate Duplicate to new slide Delete" at bounding box center [459, 258] width 917 height 515
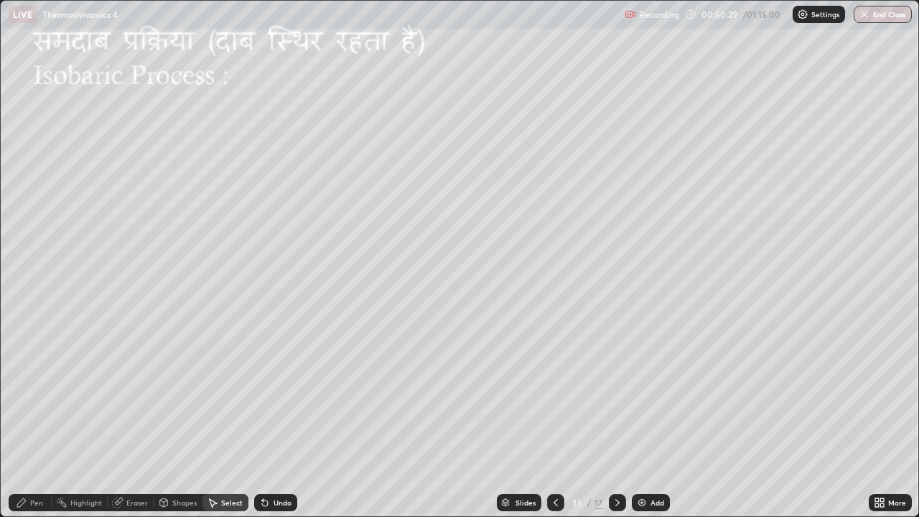
click at [36, 419] on div "Pen" at bounding box center [36, 502] width 13 height 7
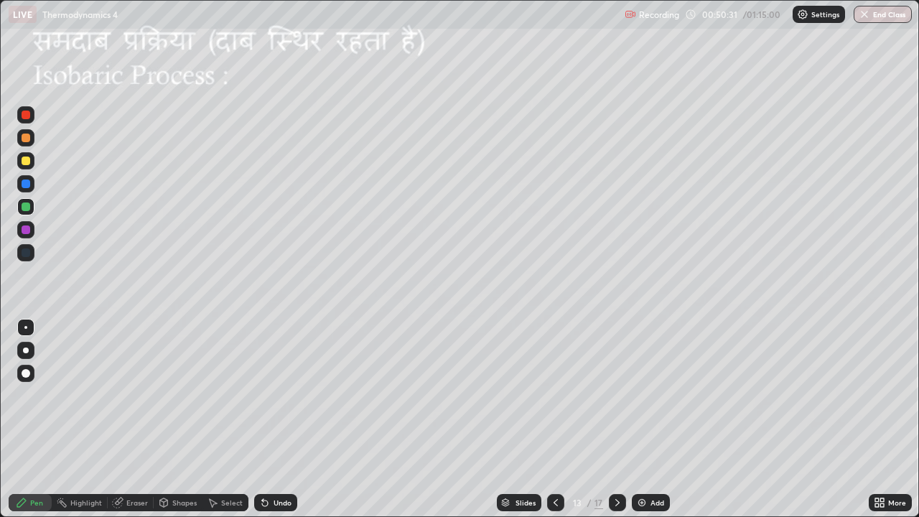
click at [23, 162] on div at bounding box center [26, 160] width 9 height 9
click at [27, 164] on div at bounding box center [26, 160] width 9 height 9
click at [24, 162] on div at bounding box center [26, 160] width 9 height 9
click at [262, 419] on icon at bounding box center [262, 499] width 1 height 1
click at [262, 419] on icon at bounding box center [265, 503] width 6 height 6
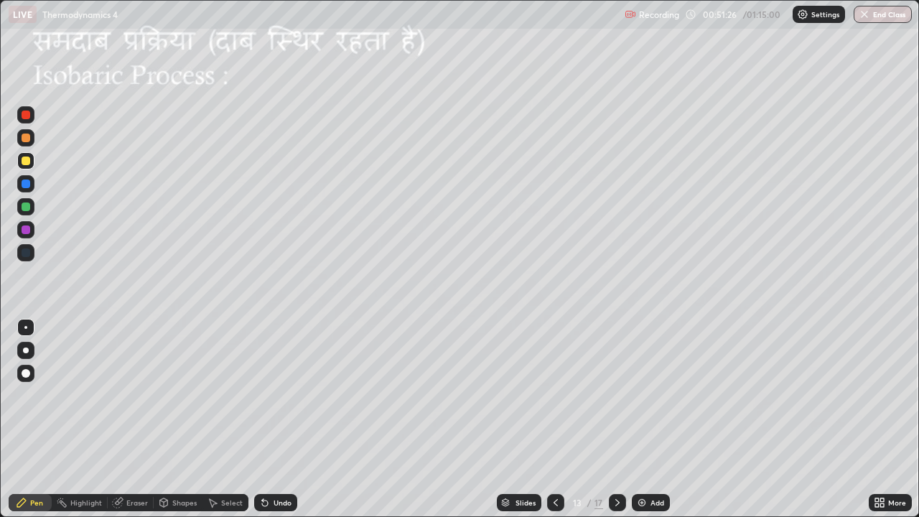
click at [164, 419] on icon at bounding box center [164, 502] width 8 height 9
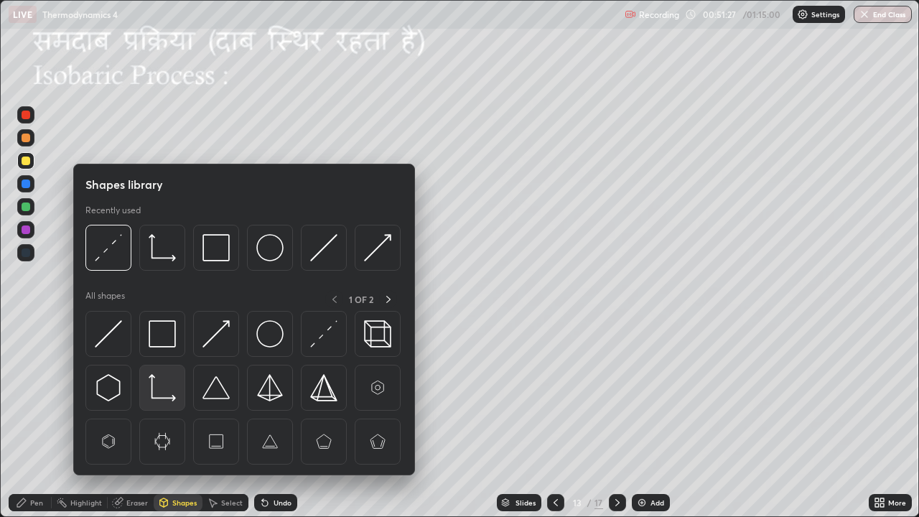
click at [162, 386] on img at bounding box center [162, 387] width 27 height 27
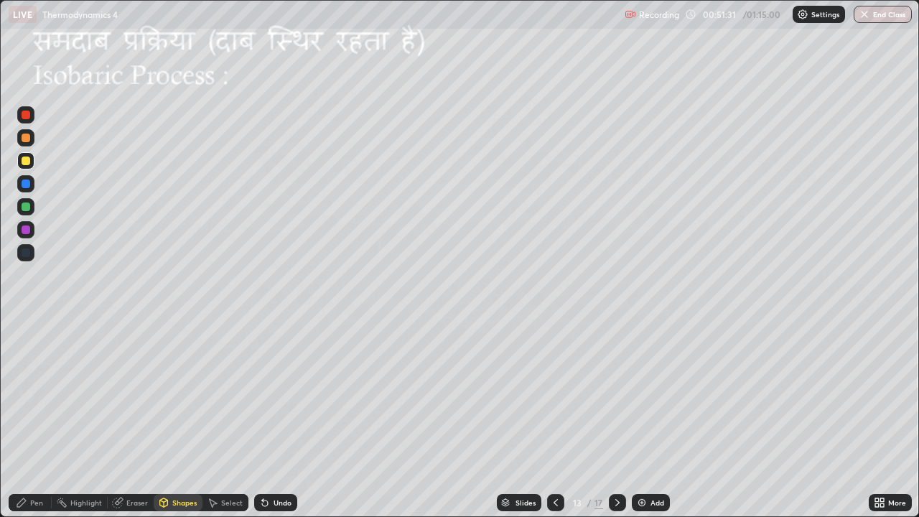
click at [42, 419] on div "Pen" at bounding box center [36, 502] width 13 height 7
click at [185, 419] on div "Shapes" at bounding box center [184, 502] width 24 height 7
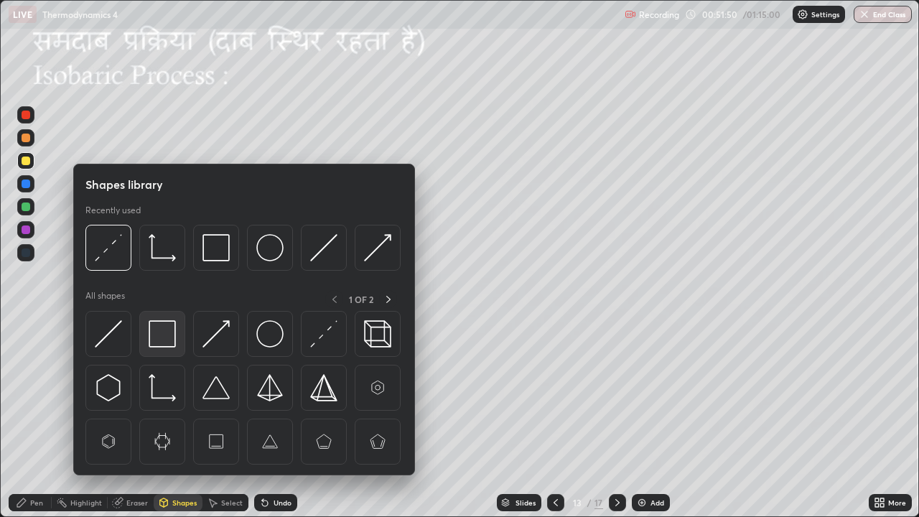
click at [172, 339] on img at bounding box center [162, 333] width 27 height 27
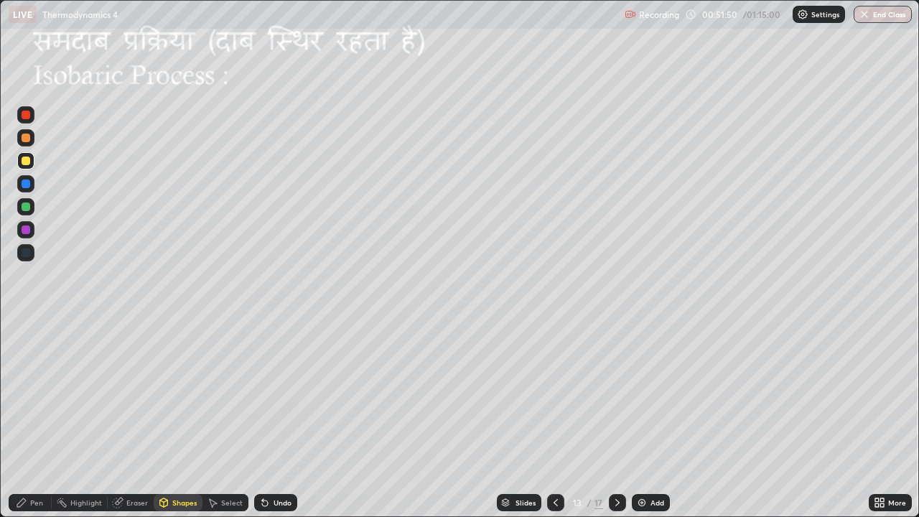
click at [24, 209] on div at bounding box center [26, 206] width 9 height 9
click at [190, 419] on div "Shapes" at bounding box center [184, 502] width 24 height 7
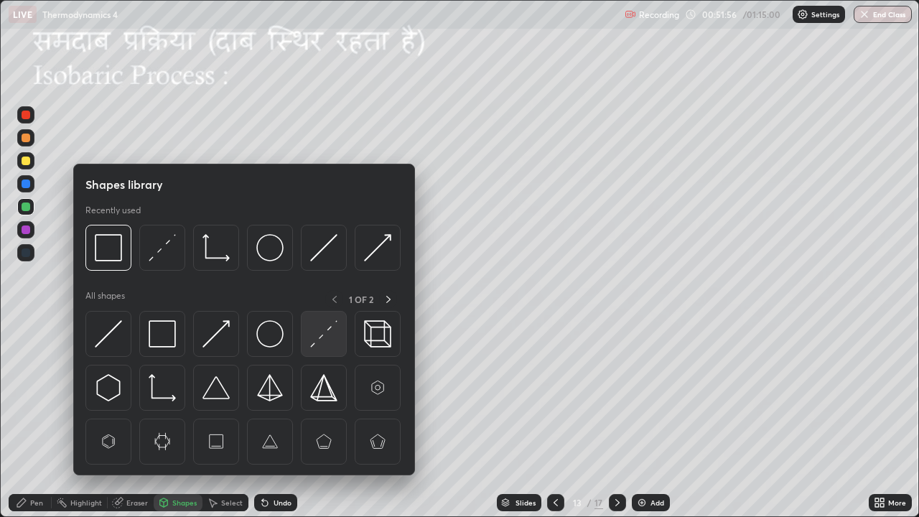
click at [324, 344] on img at bounding box center [323, 333] width 27 height 27
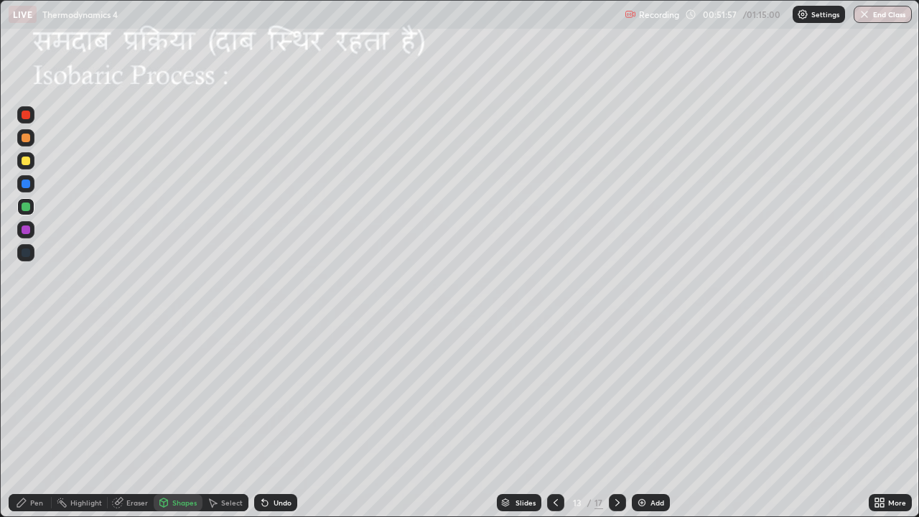
click at [29, 161] on div at bounding box center [26, 160] width 9 height 9
click at [44, 419] on div "Pen" at bounding box center [30, 502] width 43 height 17
click at [618, 419] on icon at bounding box center [617, 502] width 11 height 11
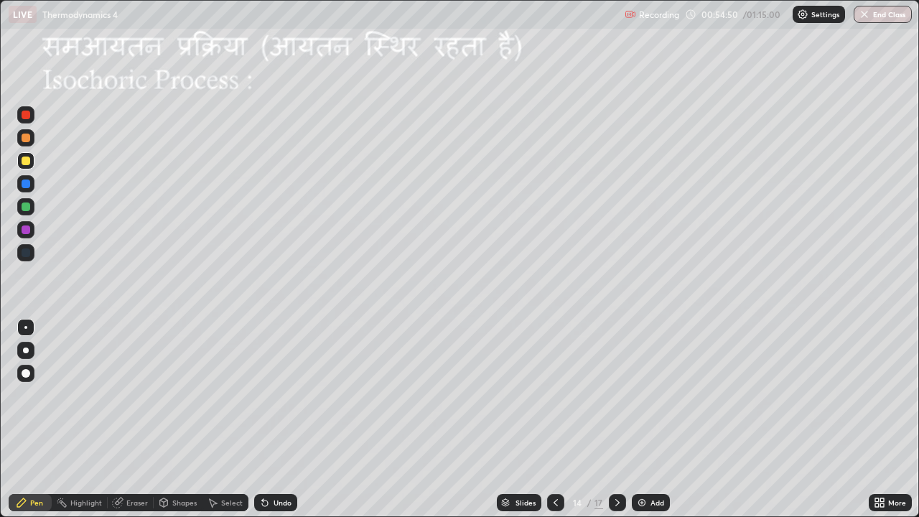
click at [197, 419] on div "Shapes" at bounding box center [178, 502] width 49 height 17
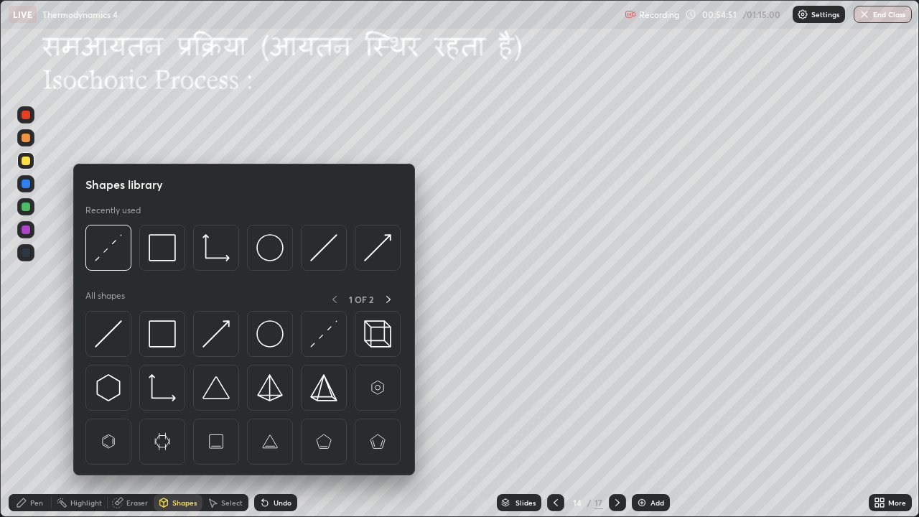
click at [231, 419] on div "Select" at bounding box center [232, 502] width 22 height 7
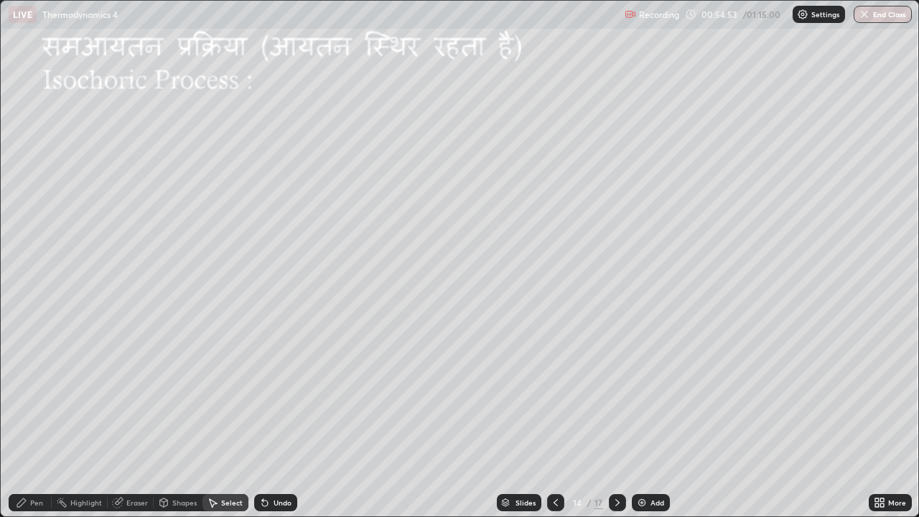
click at [44, 419] on div "Pen" at bounding box center [30, 502] width 43 height 17
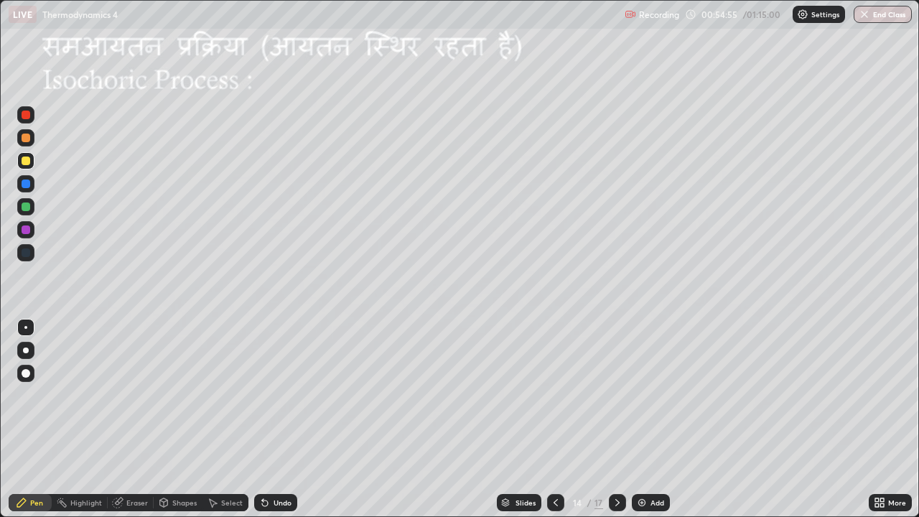
click at [25, 162] on div at bounding box center [26, 160] width 9 height 9
click at [176, 419] on div "Shapes" at bounding box center [184, 502] width 24 height 7
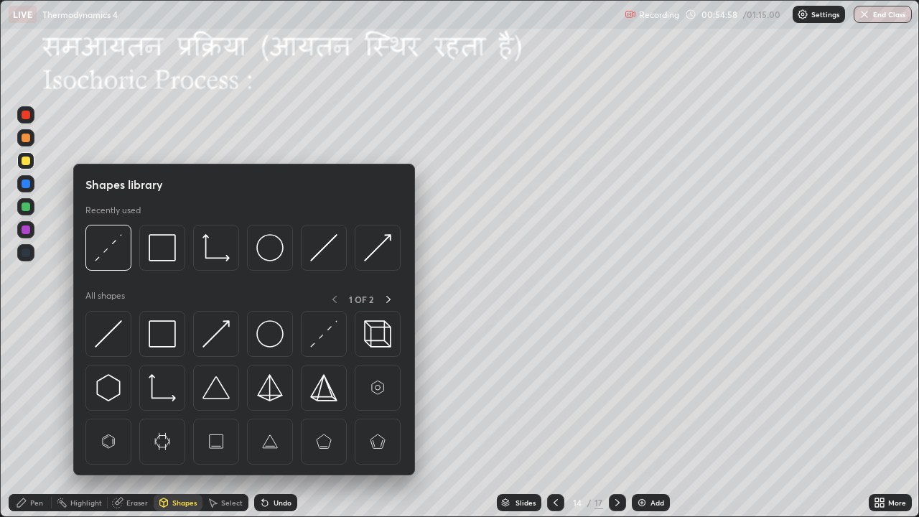
click at [233, 419] on div "Select" at bounding box center [232, 502] width 22 height 7
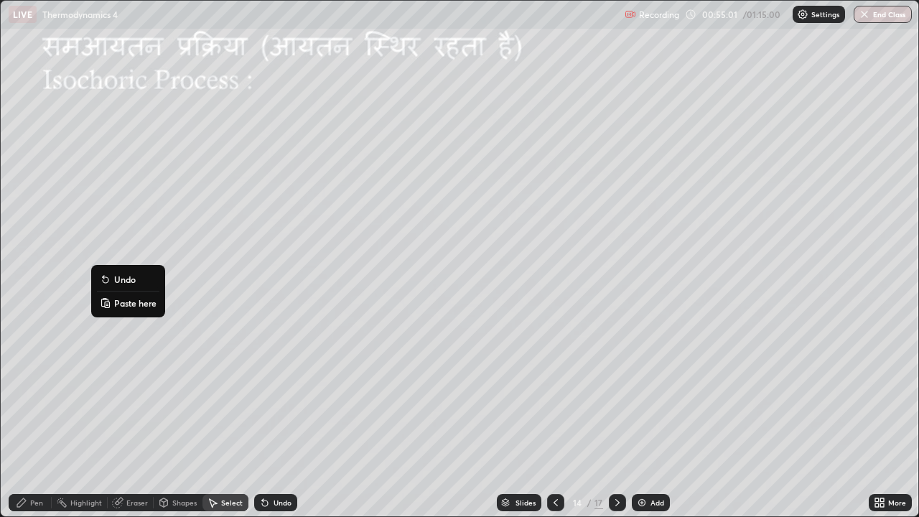
click at [126, 304] on p "Paste here" at bounding box center [135, 302] width 42 height 11
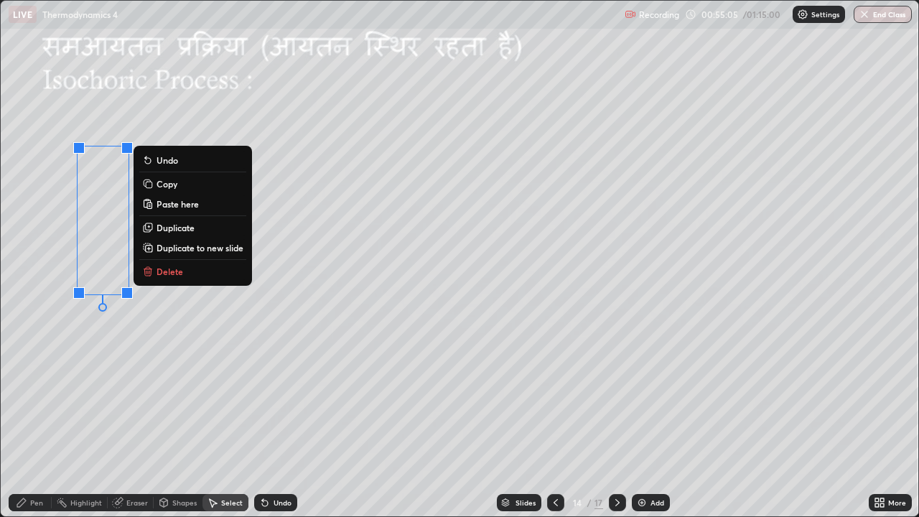
click at [136, 419] on div "Eraser" at bounding box center [137, 502] width 22 height 7
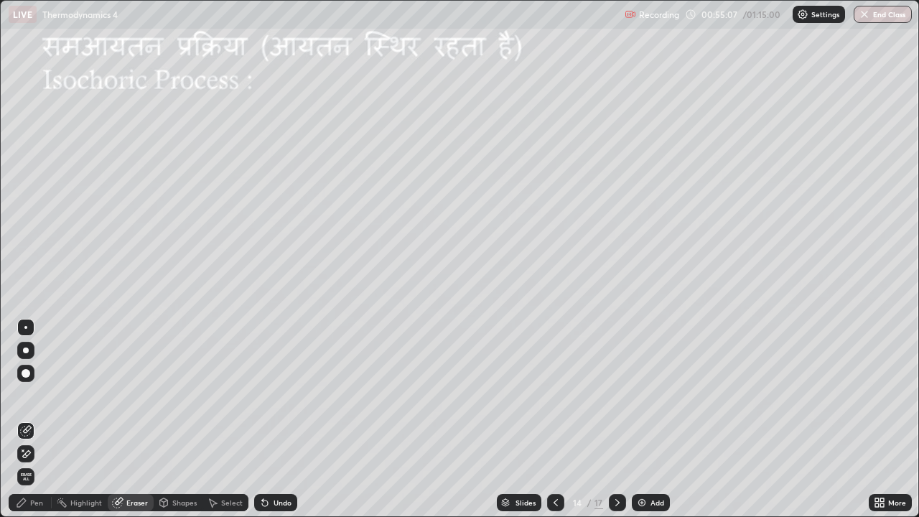
click at [31, 419] on div at bounding box center [25, 453] width 17 height 17
click at [24, 419] on icon at bounding box center [25, 454] width 11 height 12
click at [263, 419] on icon at bounding box center [265, 503] width 6 height 6
click at [167, 419] on icon at bounding box center [164, 502] width 8 height 9
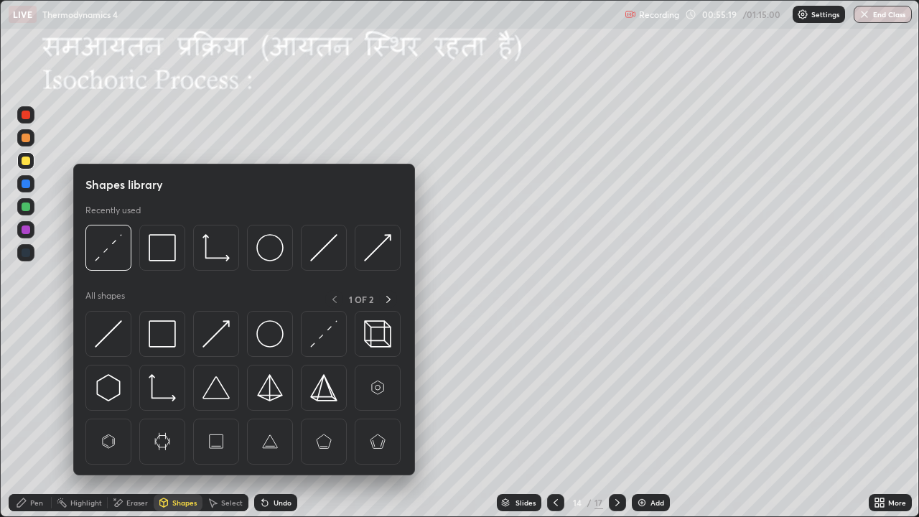
click at [131, 419] on div "Eraser" at bounding box center [137, 502] width 22 height 7
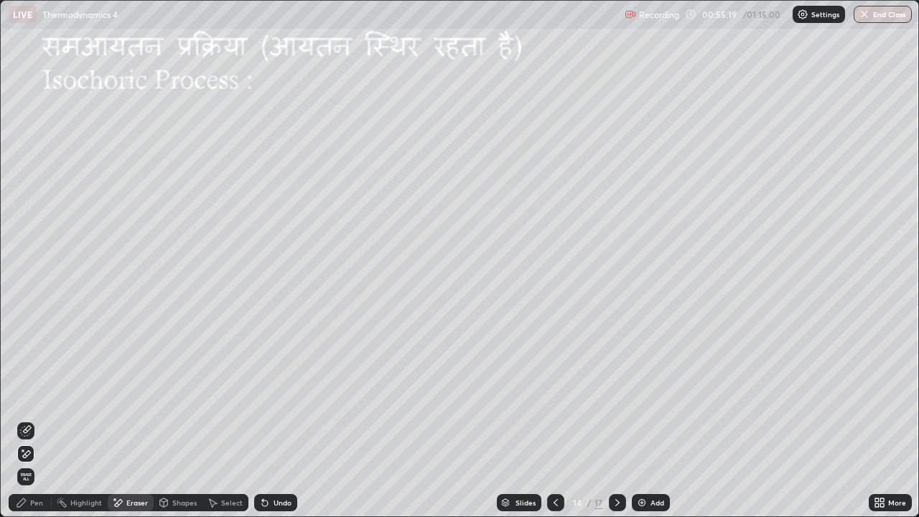
click at [29, 419] on icon at bounding box center [25, 430] width 11 height 11
click at [37, 419] on div "Pen" at bounding box center [36, 502] width 13 height 7
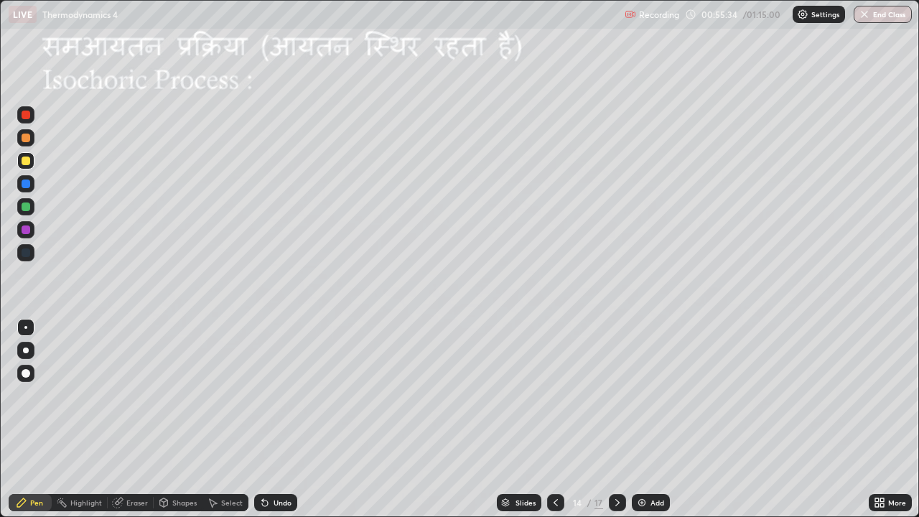
click at [26, 139] on div at bounding box center [26, 138] width 9 height 9
click at [25, 163] on div at bounding box center [26, 160] width 9 height 9
click at [26, 116] on div at bounding box center [26, 115] width 9 height 9
click at [26, 162] on div at bounding box center [26, 160] width 9 height 9
click at [24, 118] on div at bounding box center [26, 115] width 9 height 9
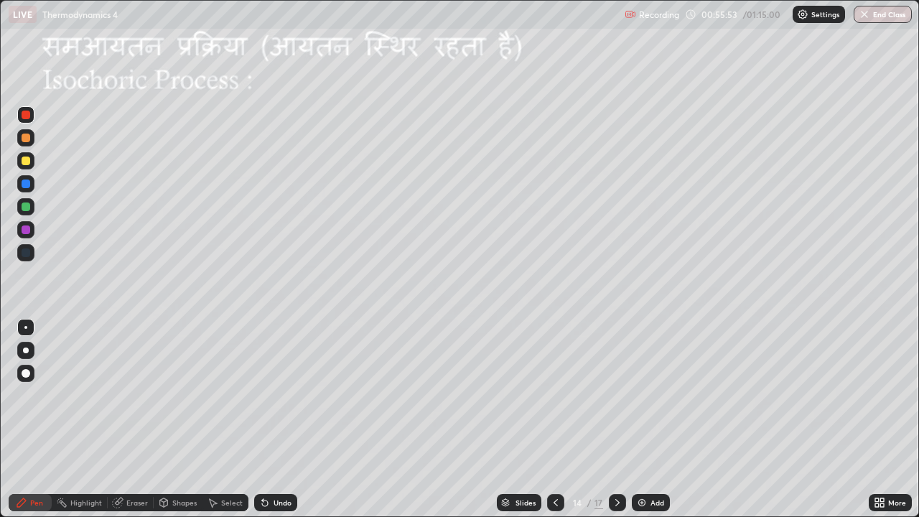
click at [25, 162] on div at bounding box center [26, 160] width 9 height 9
click at [874, 17] on button "End Class" at bounding box center [883, 14] width 58 height 17
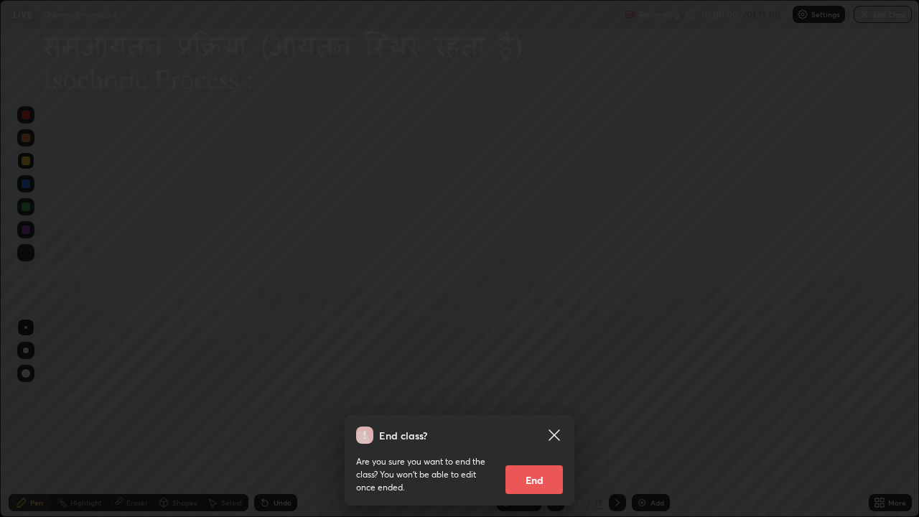
click at [537, 419] on button "End" at bounding box center [533, 479] width 57 height 29
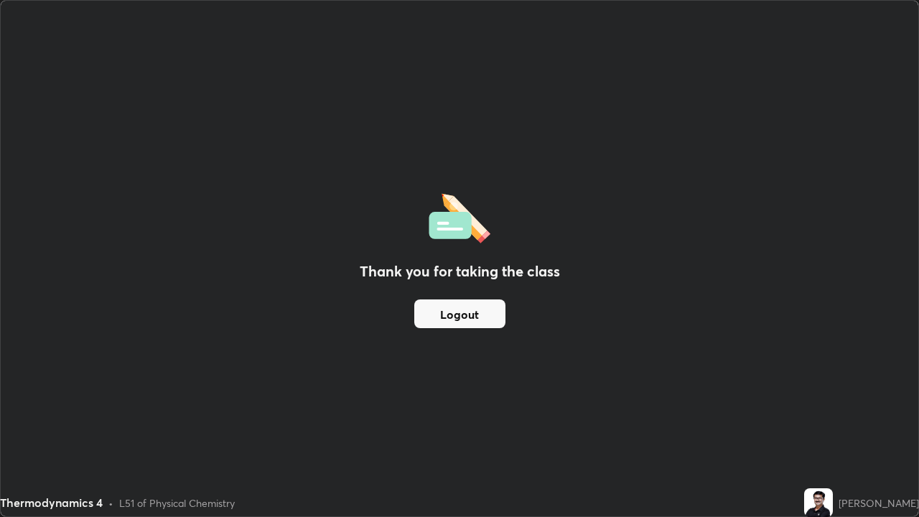
click at [474, 310] on button "Logout" at bounding box center [459, 313] width 91 height 29
